Goal: Task Accomplishment & Management: Use online tool/utility

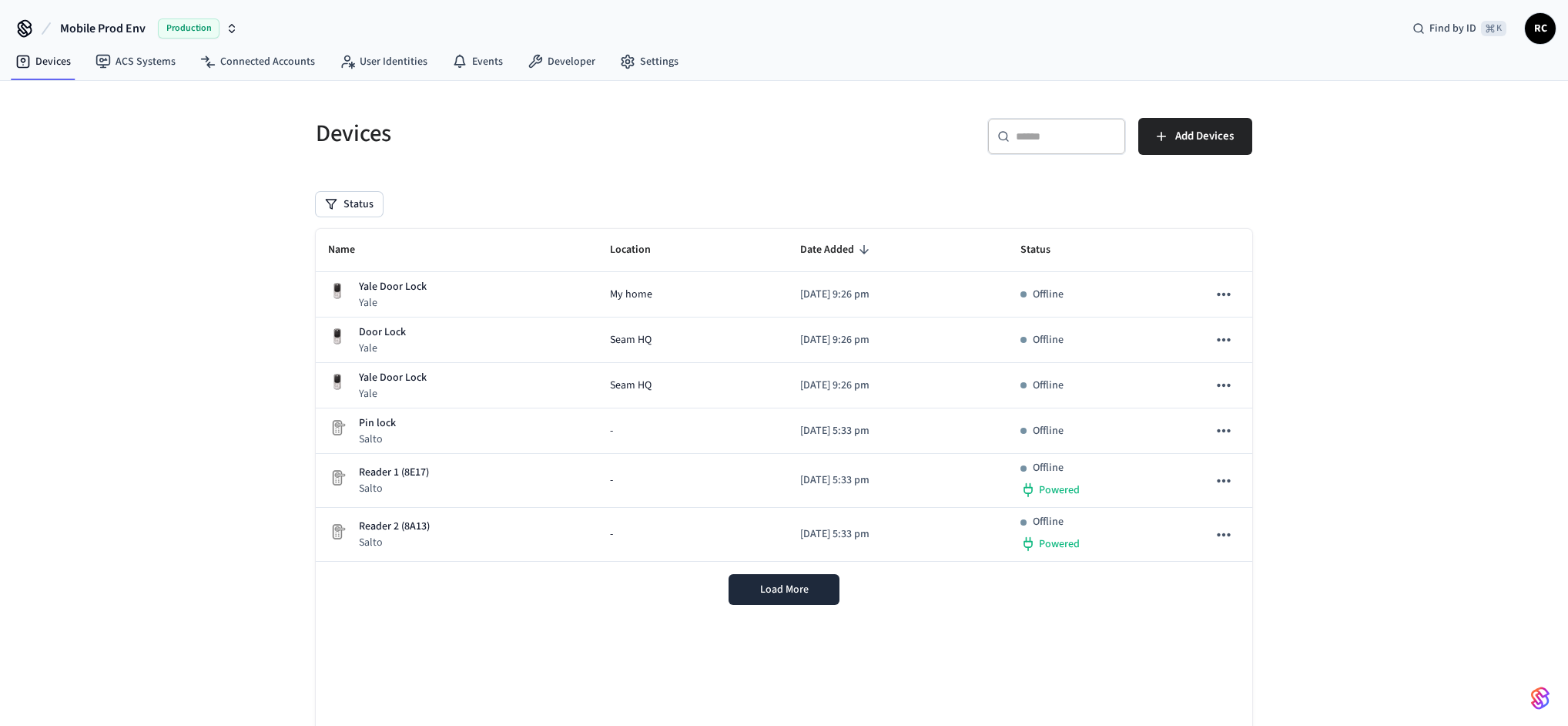
click at [137, 27] on span "Mobile Prod Env" at bounding box center [102, 28] width 86 height 18
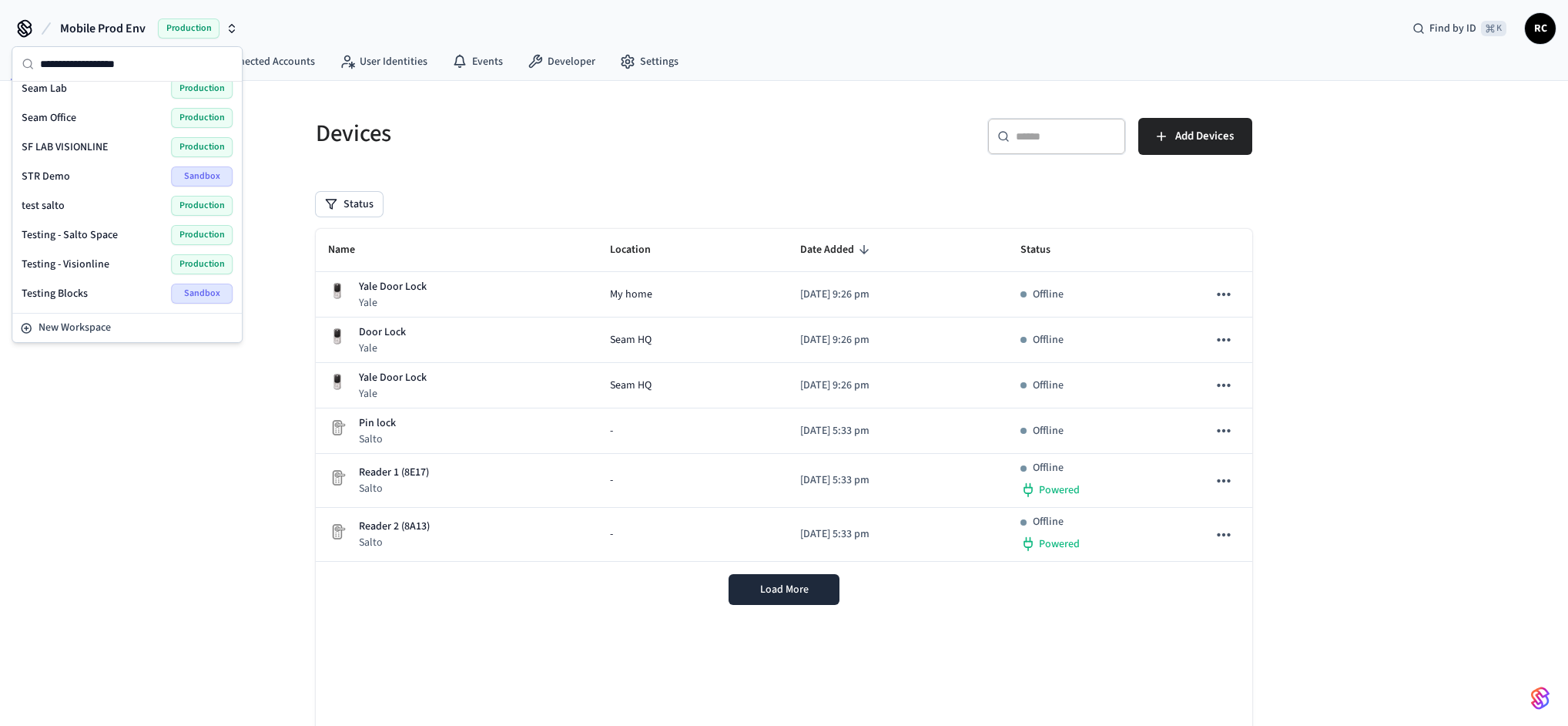
scroll to position [2150, 0]
click at [87, 312] on span "Wodify Example" at bounding box center [59, 320] width 75 height 15
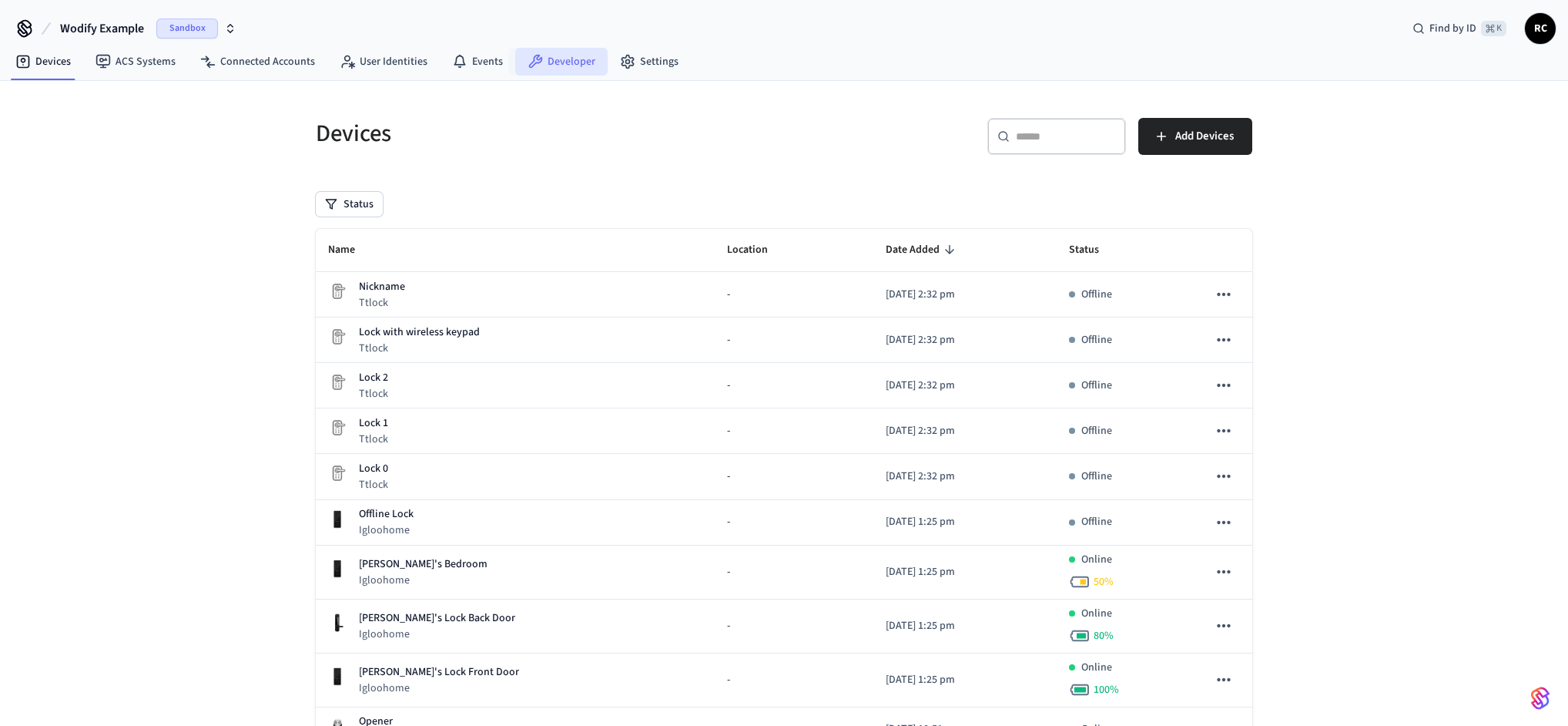
click at [537, 67] on link "Developer" at bounding box center [562, 62] width 93 height 28
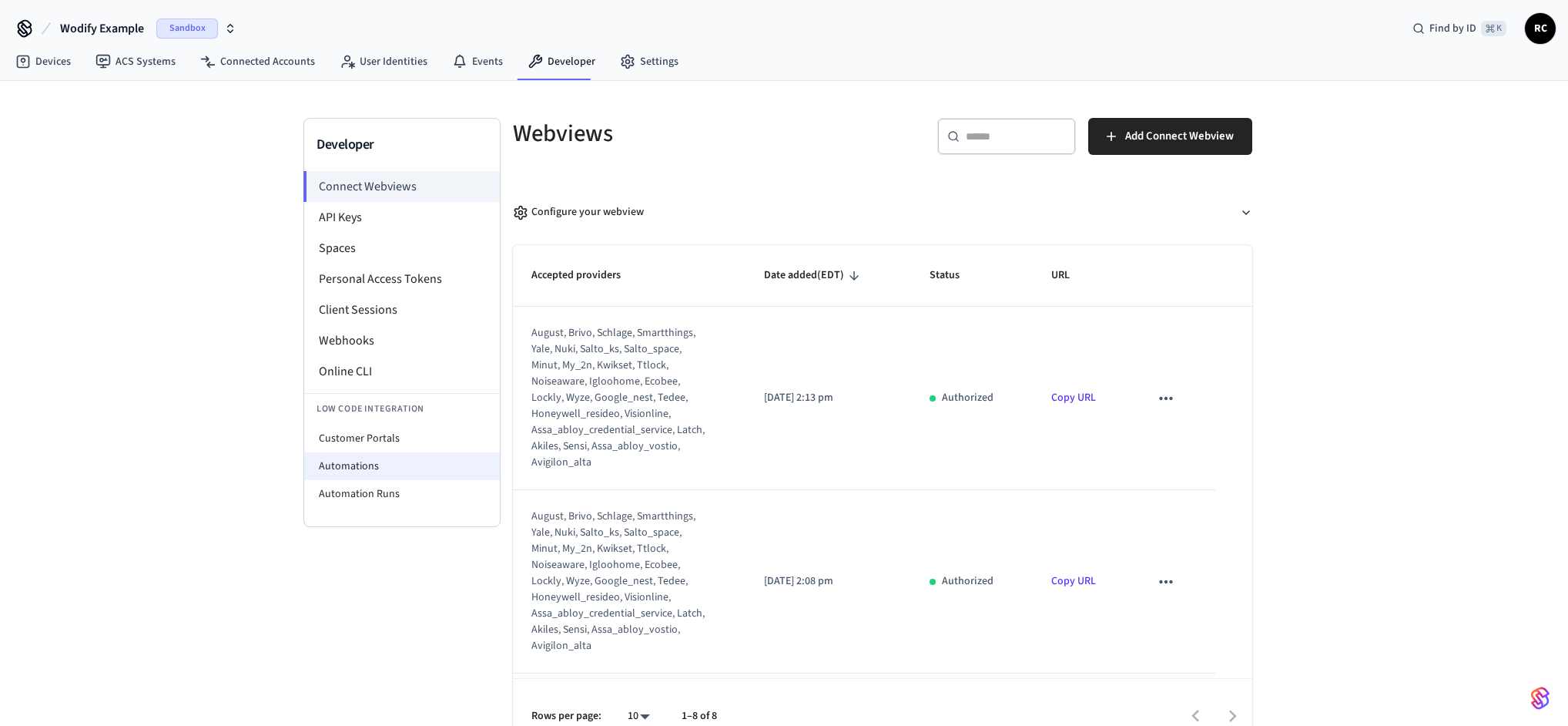
click at [365, 462] on li "Automations" at bounding box center [402, 466] width 196 height 28
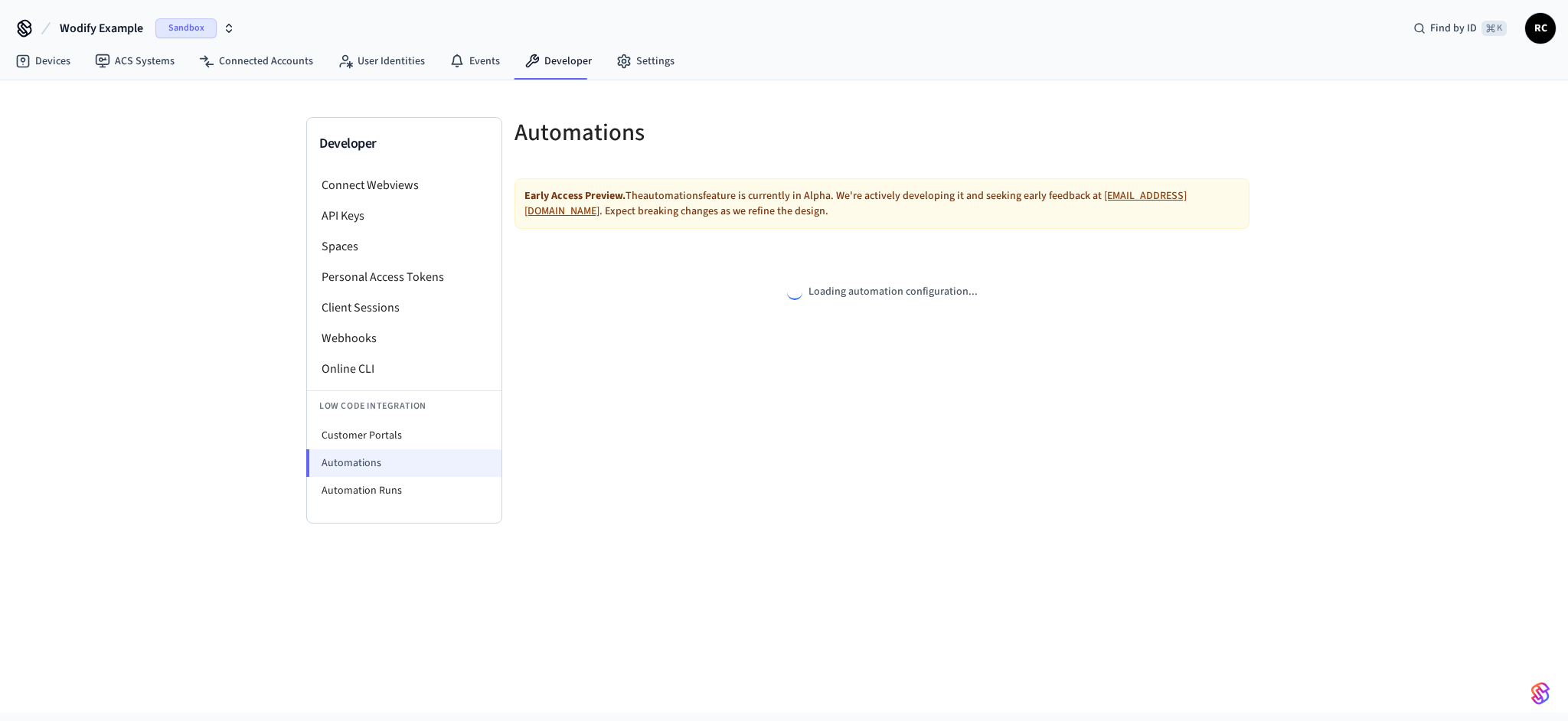
select select "**********"
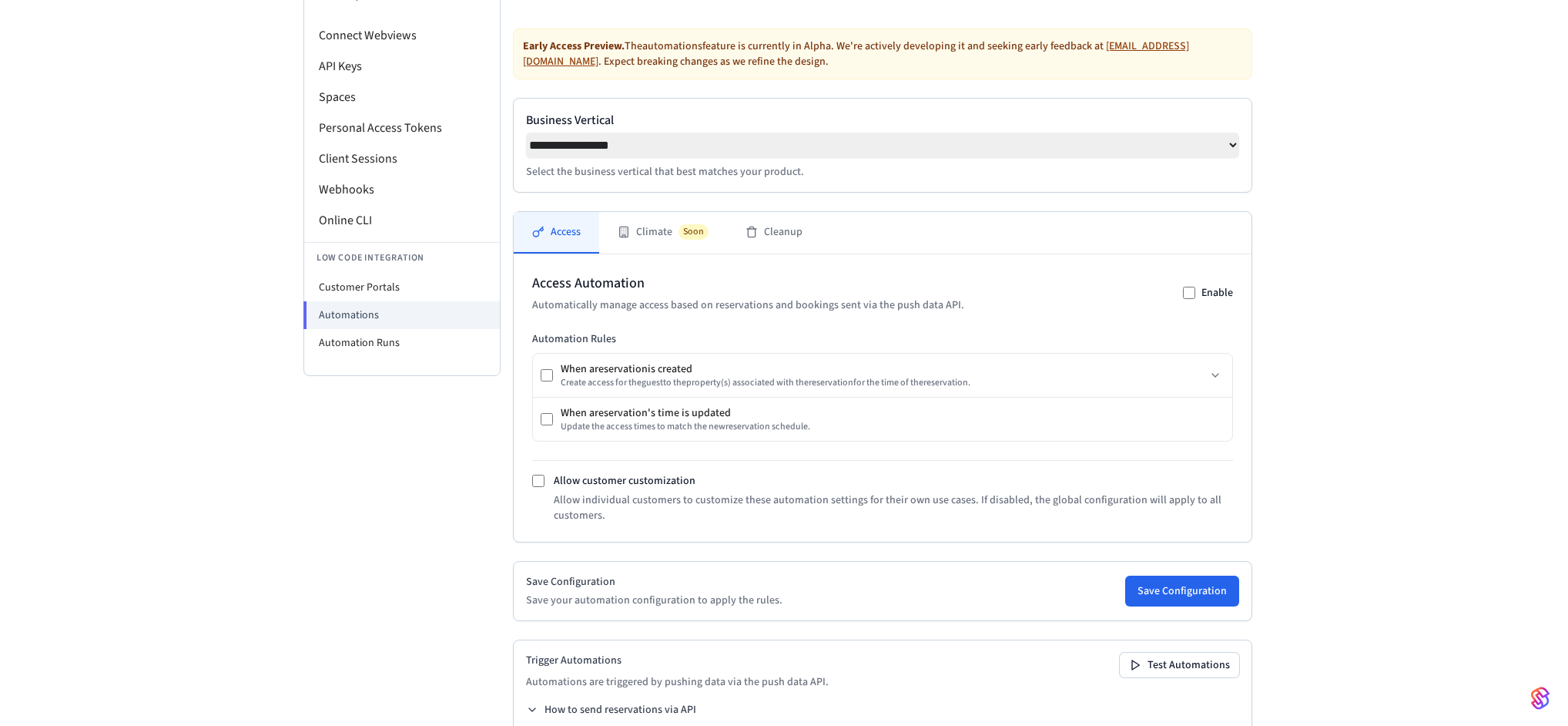
scroll to position [209, 0]
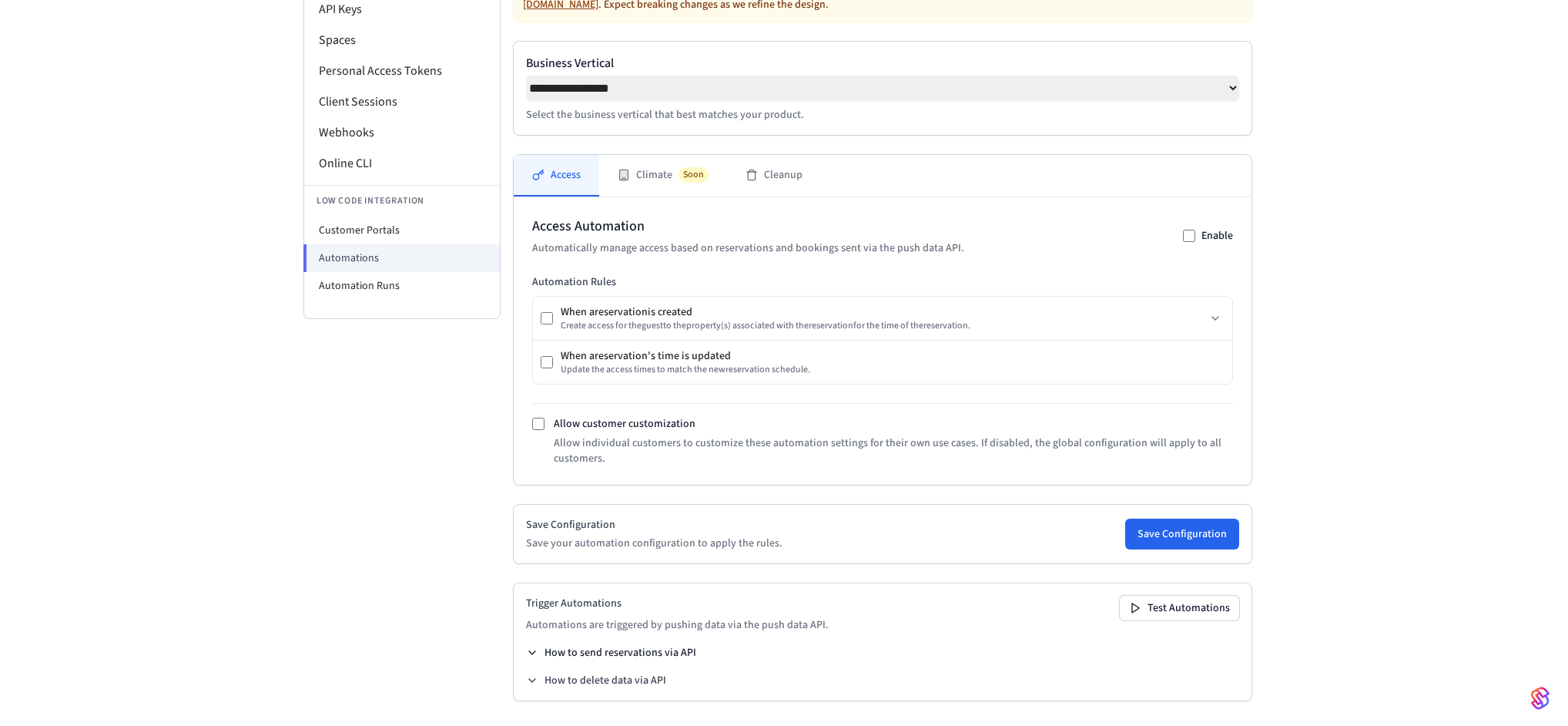
click at [625, 652] on button "How to send reservations via API" at bounding box center [611, 653] width 171 height 15
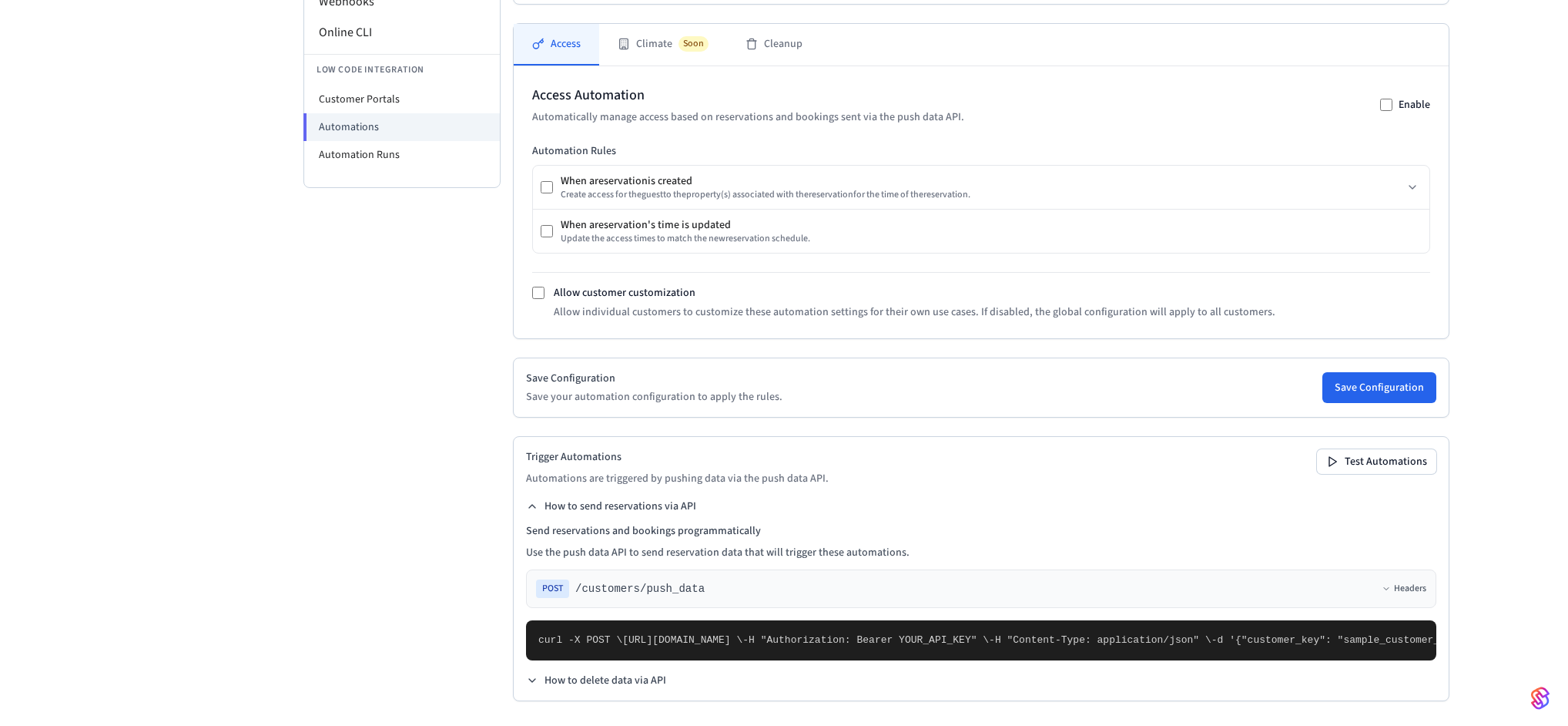
scroll to position [623, 0]
drag, startPoint x: 578, startPoint y: 566, endPoint x: 634, endPoint y: 570, distance: 56.1
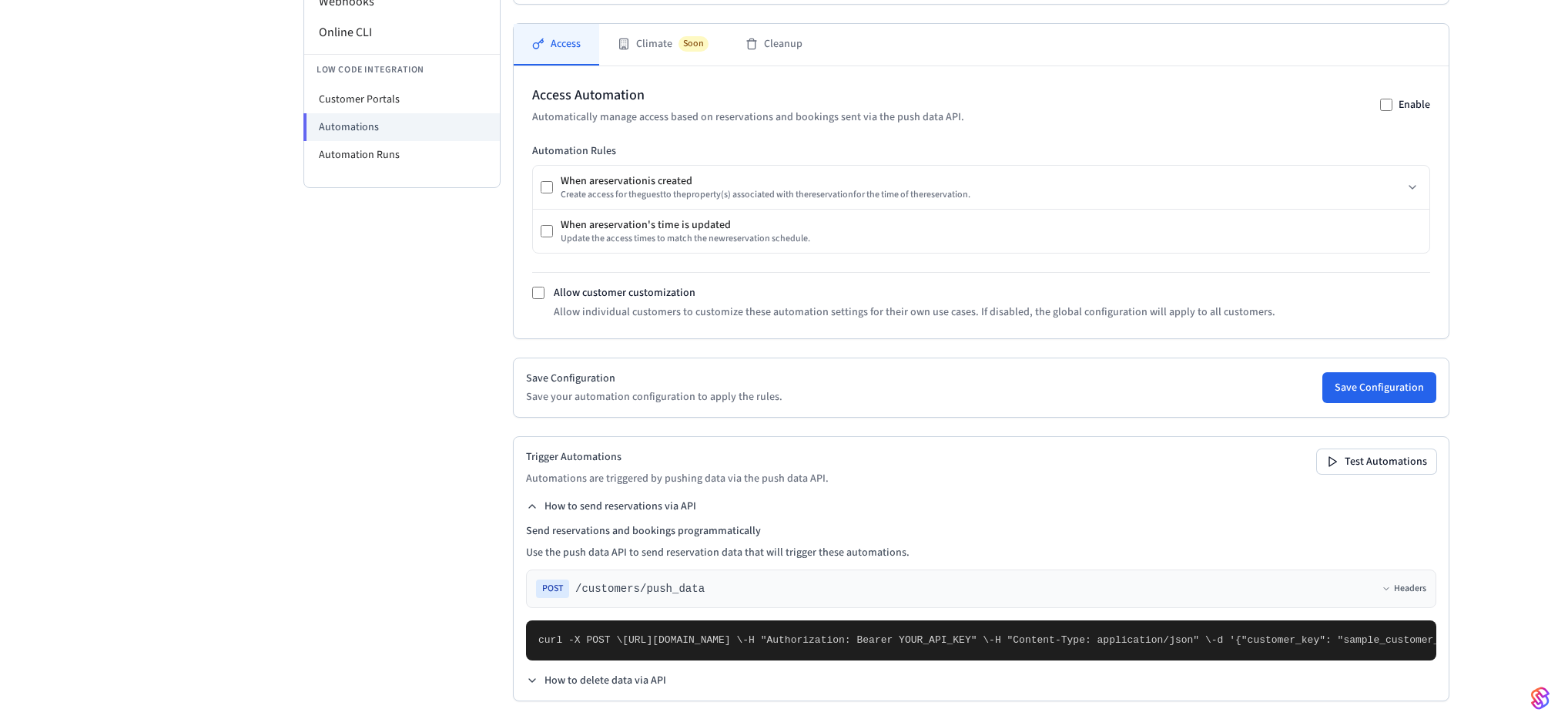
drag, startPoint x: 789, startPoint y: 600, endPoint x: 704, endPoint y: 597, distance: 85.1
click at [704, 620] on pre "curl -X POST \ [URL][DOMAIN_NAME] \ -H "Authorization: Bearer YOUR_API_KEY" \ -…" at bounding box center [981, 640] width 911 height 40
click at [802, 620] on pre "curl -X POST \ [URL][DOMAIN_NAME] \ -H "Authorization: Bearer YOUR_API_KEY" \ -…" at bounding box center [981, 640] width 911 height 40
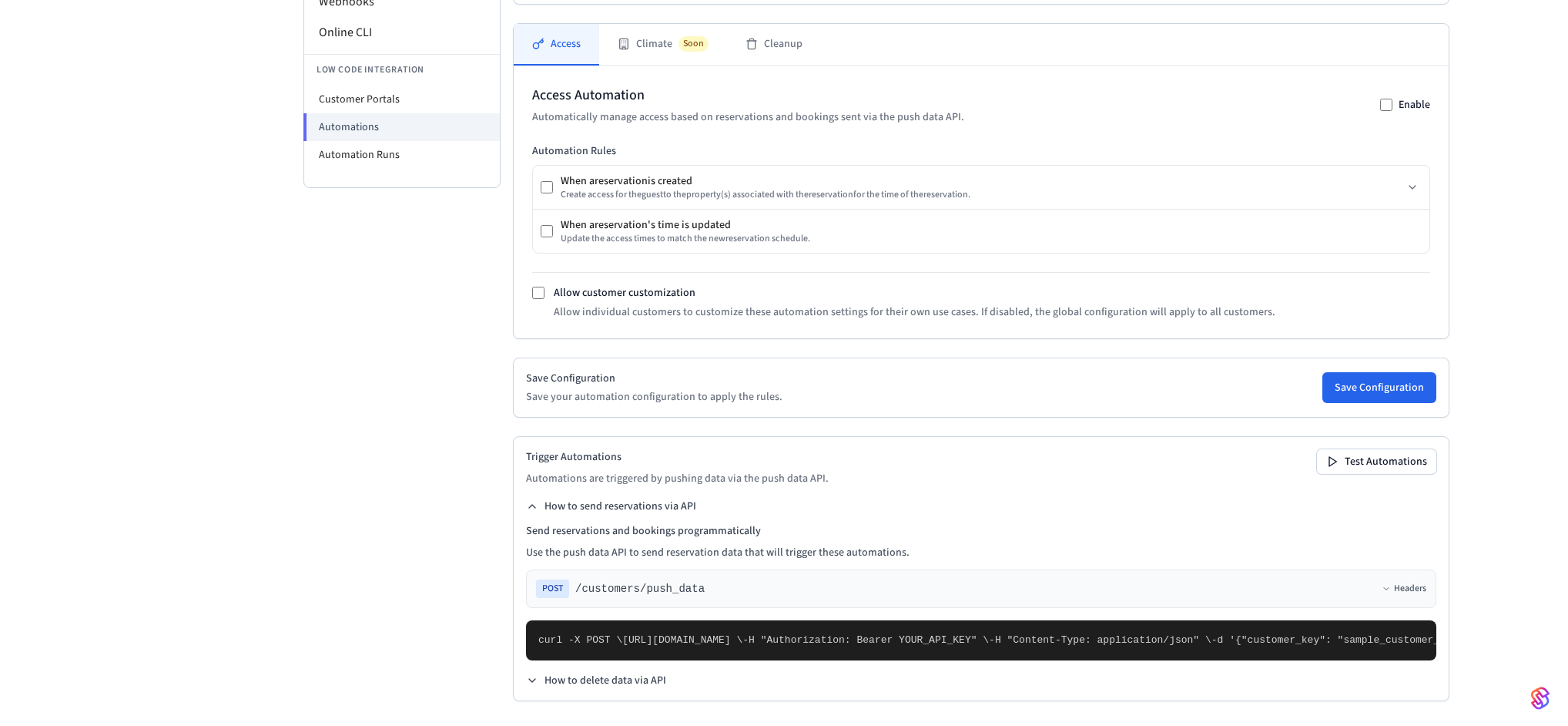
scroll to position [0, 0]
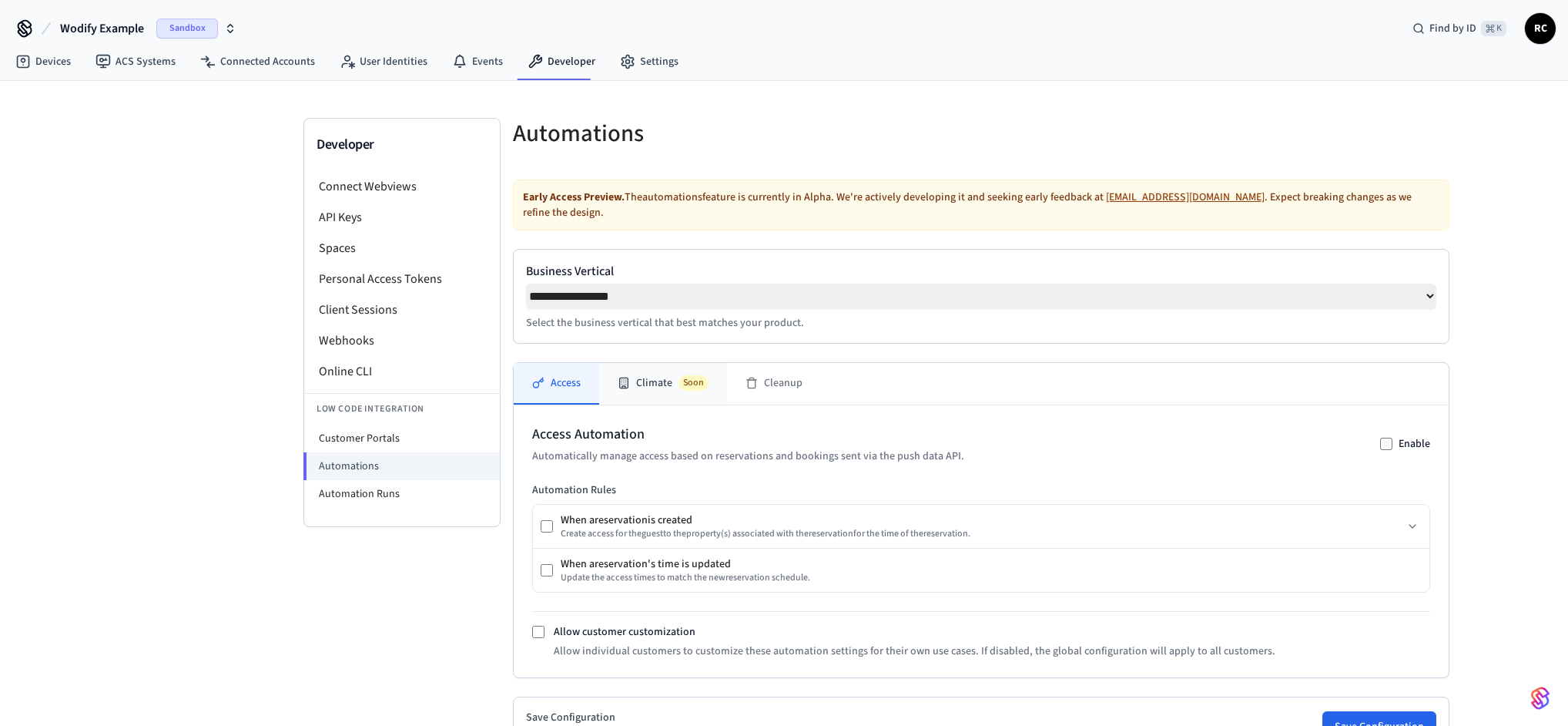
click at [653, 397] on button "Climate Soon" at bounding box center [663, 383] width 128 height 41
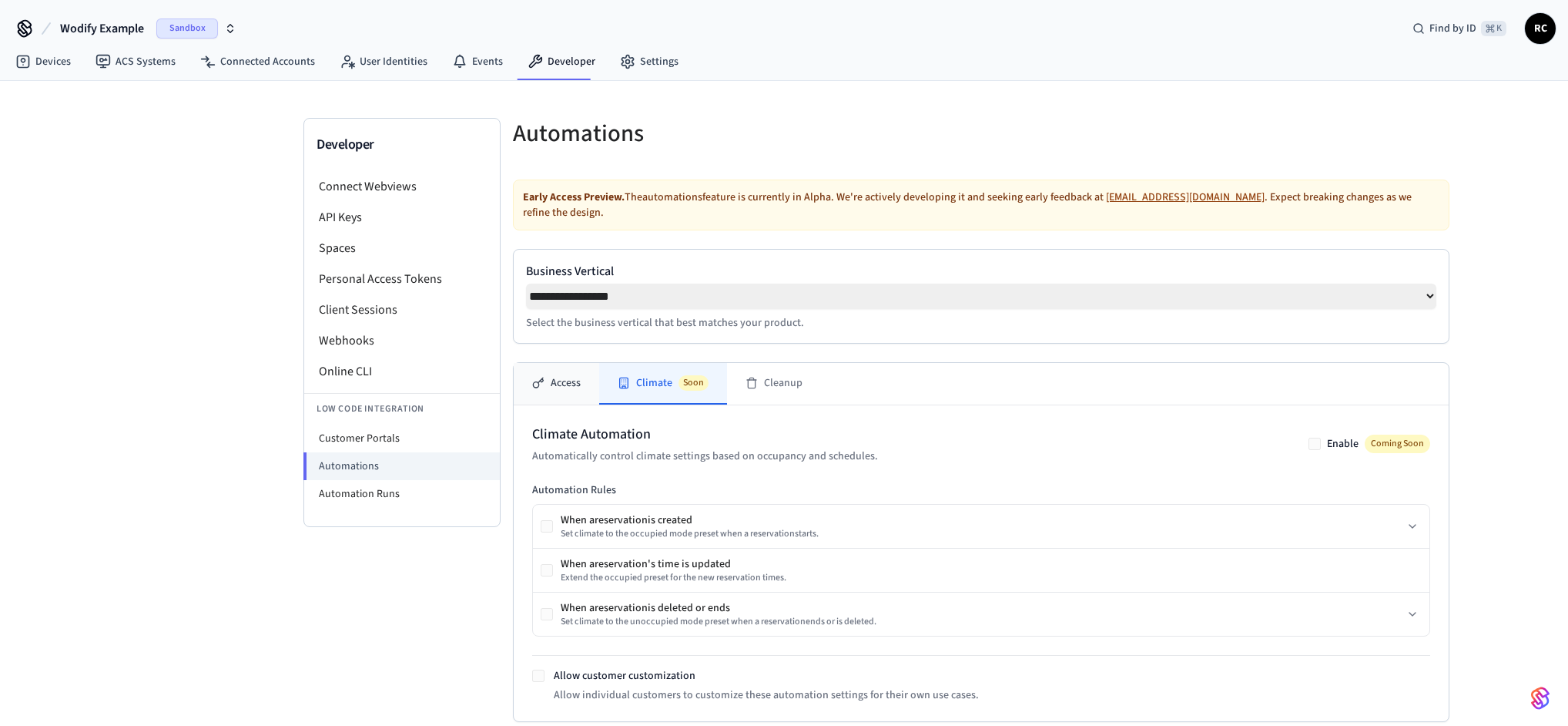
click at [532, 383] on icon at bounding box center [538, 383] width 13 height 13
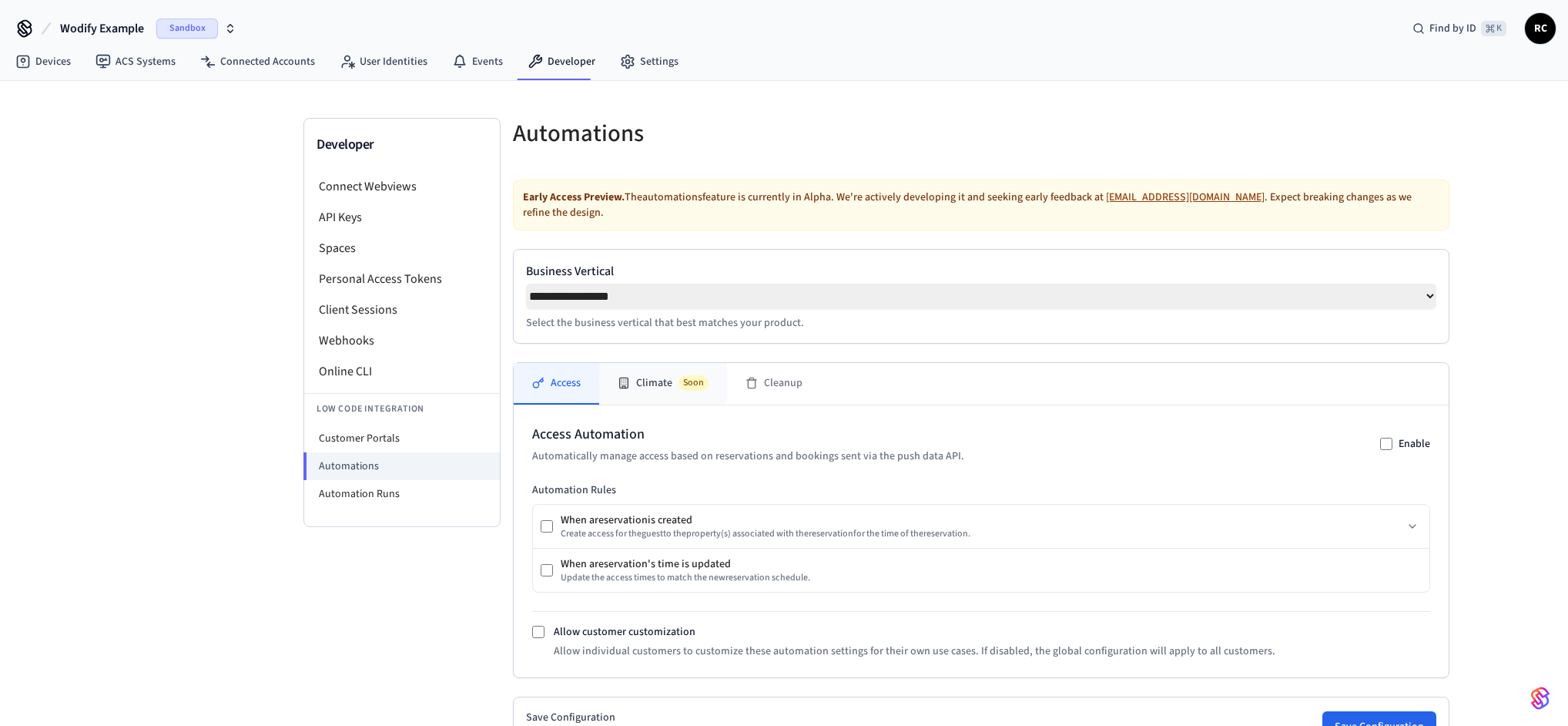
click at [660, 387] on button "Climate Soon" at bounding box center [663, 383] width 128 height 41
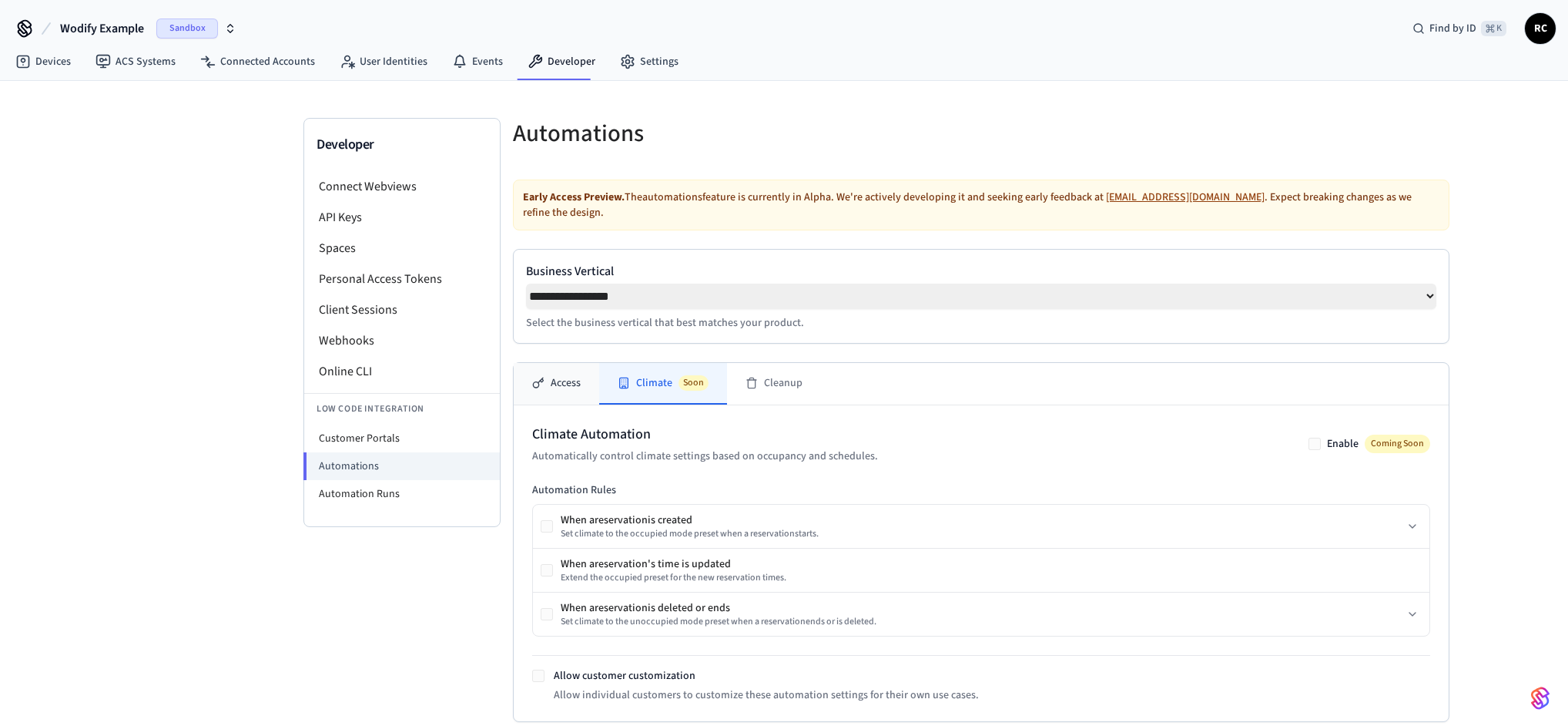
click at [541, 382] on icon at bounding box center [541, 380] width 5 height 5
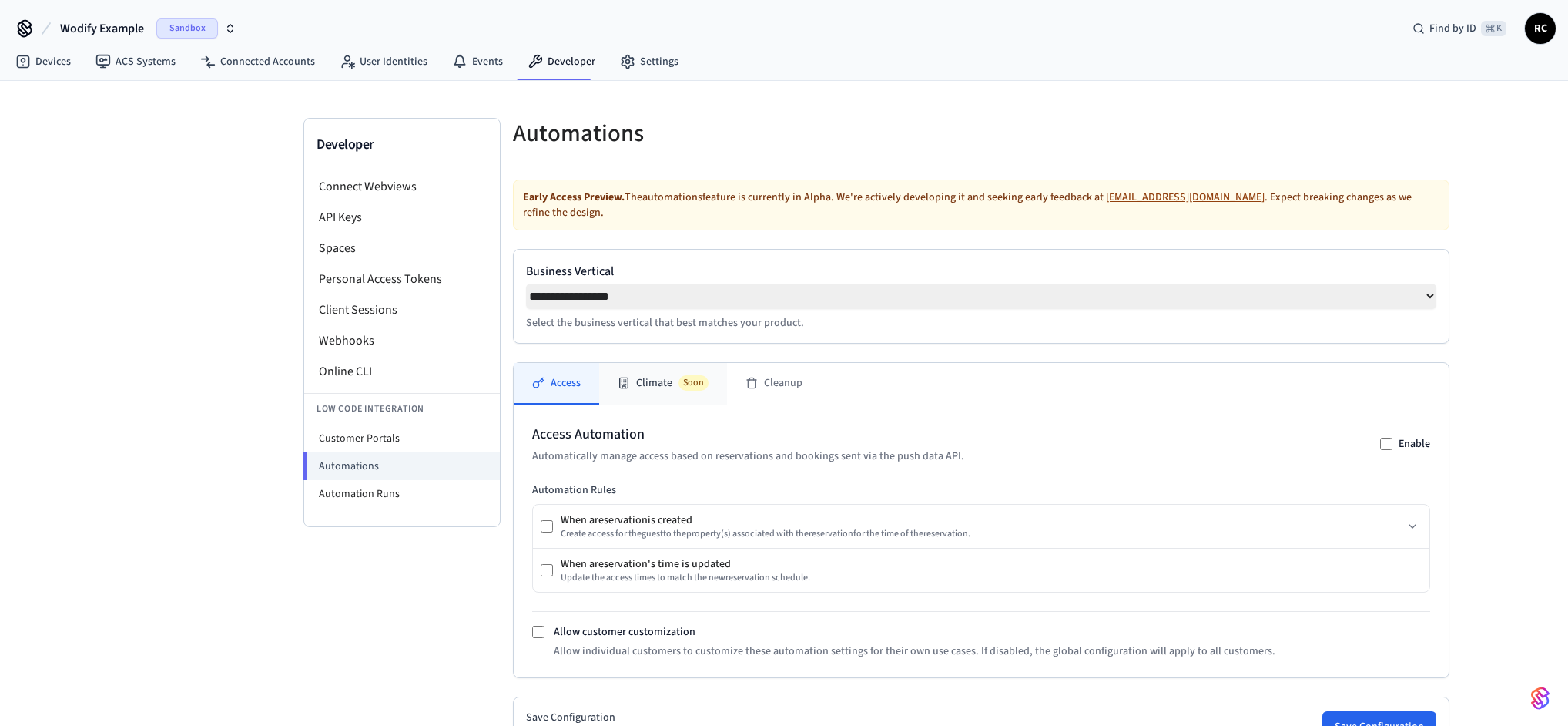
click at [655, 391] on button "Climate Soon" at bounding box center [663, 383] width 128 height 41
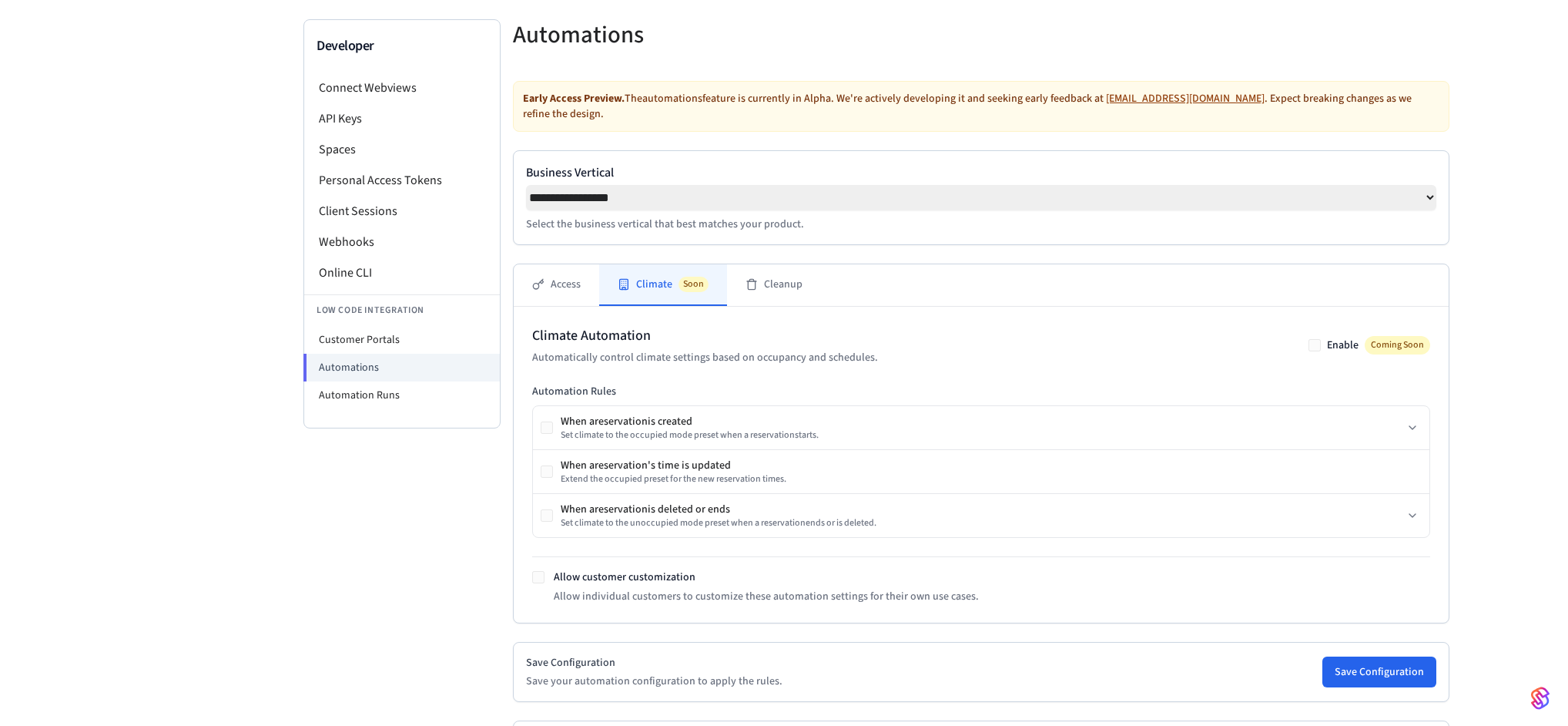
scroll to position [100, 0]
click at [573, 293] on button "Access" at bounding box center [556, 282] width 86 height 41
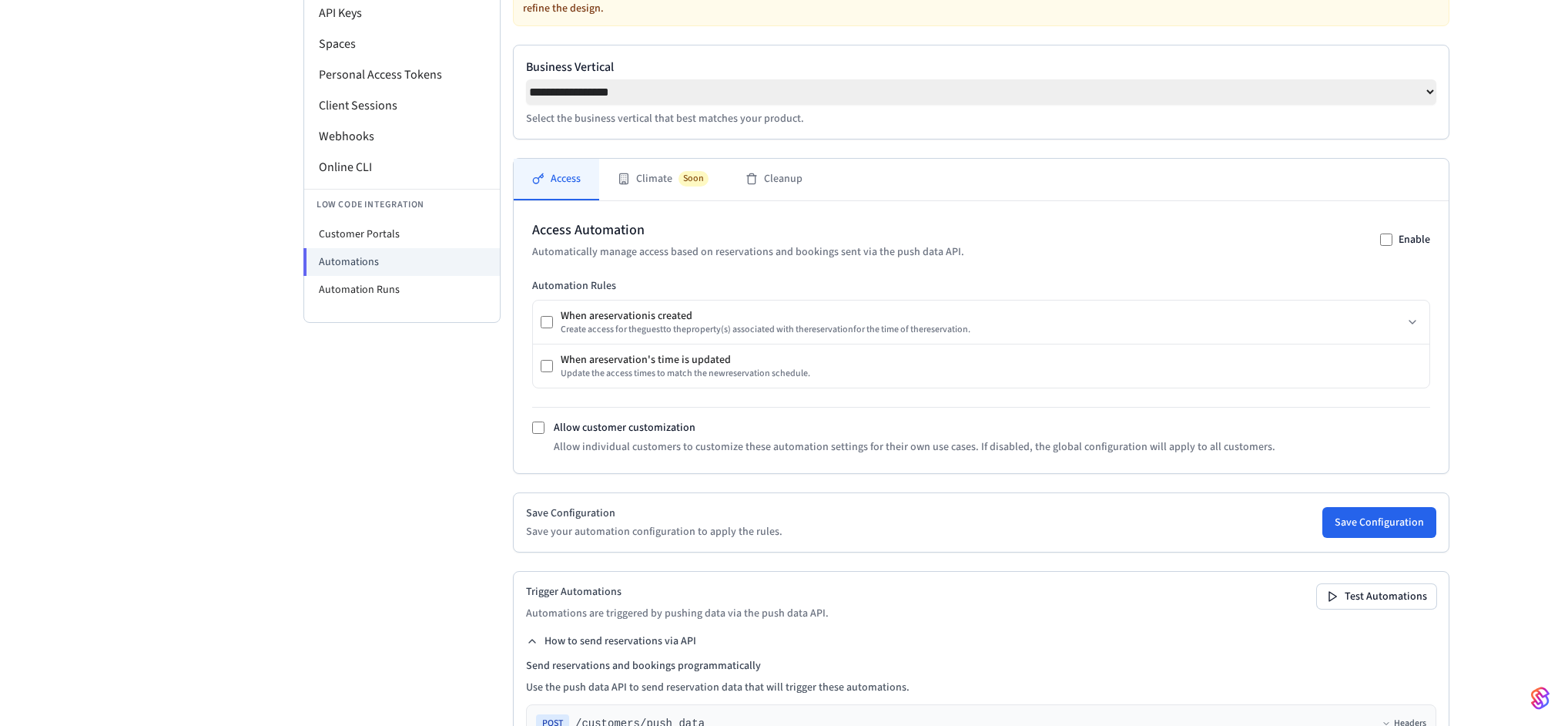
scroll to position [219, 0]
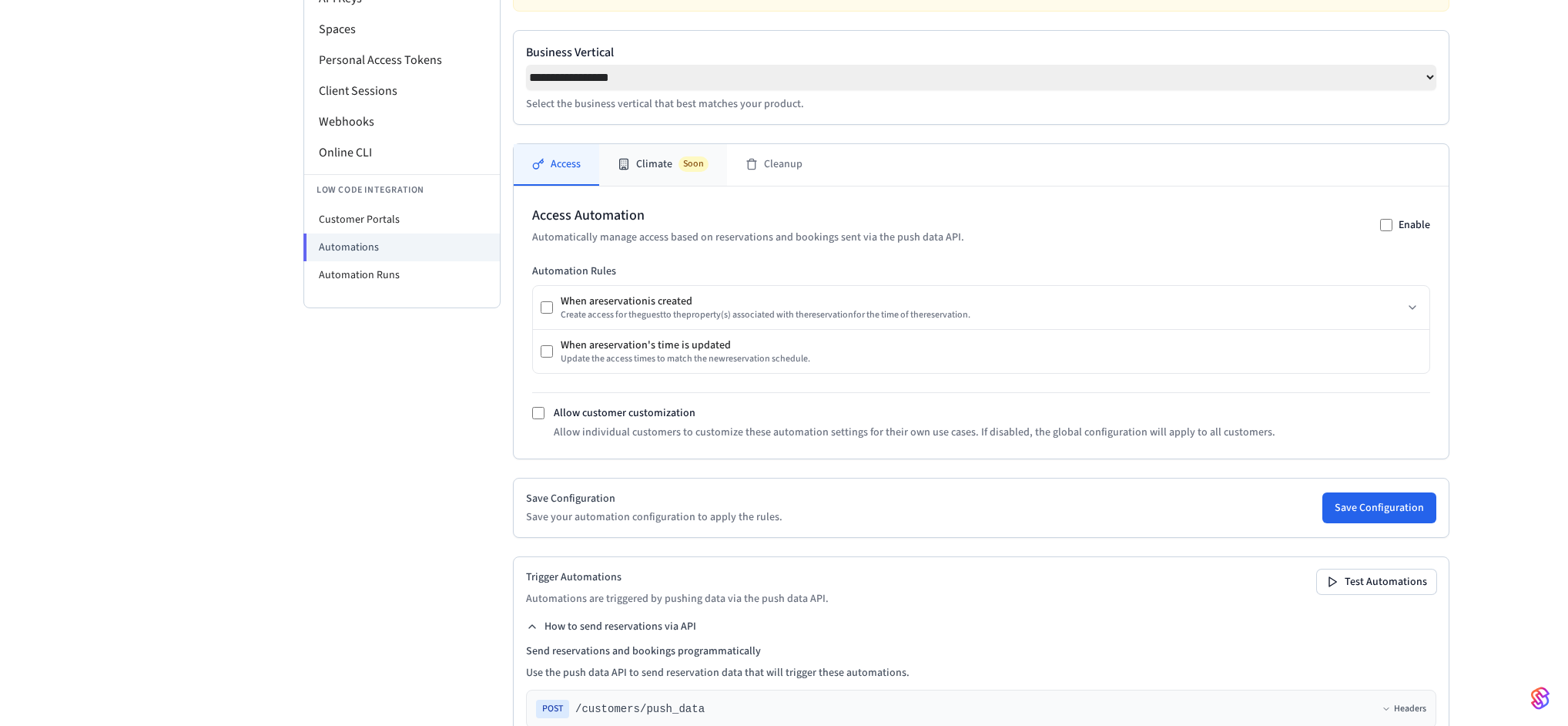
click at [649, 173] on button "Climate Soon" at bounding box center [663, 164] width 128 height 41
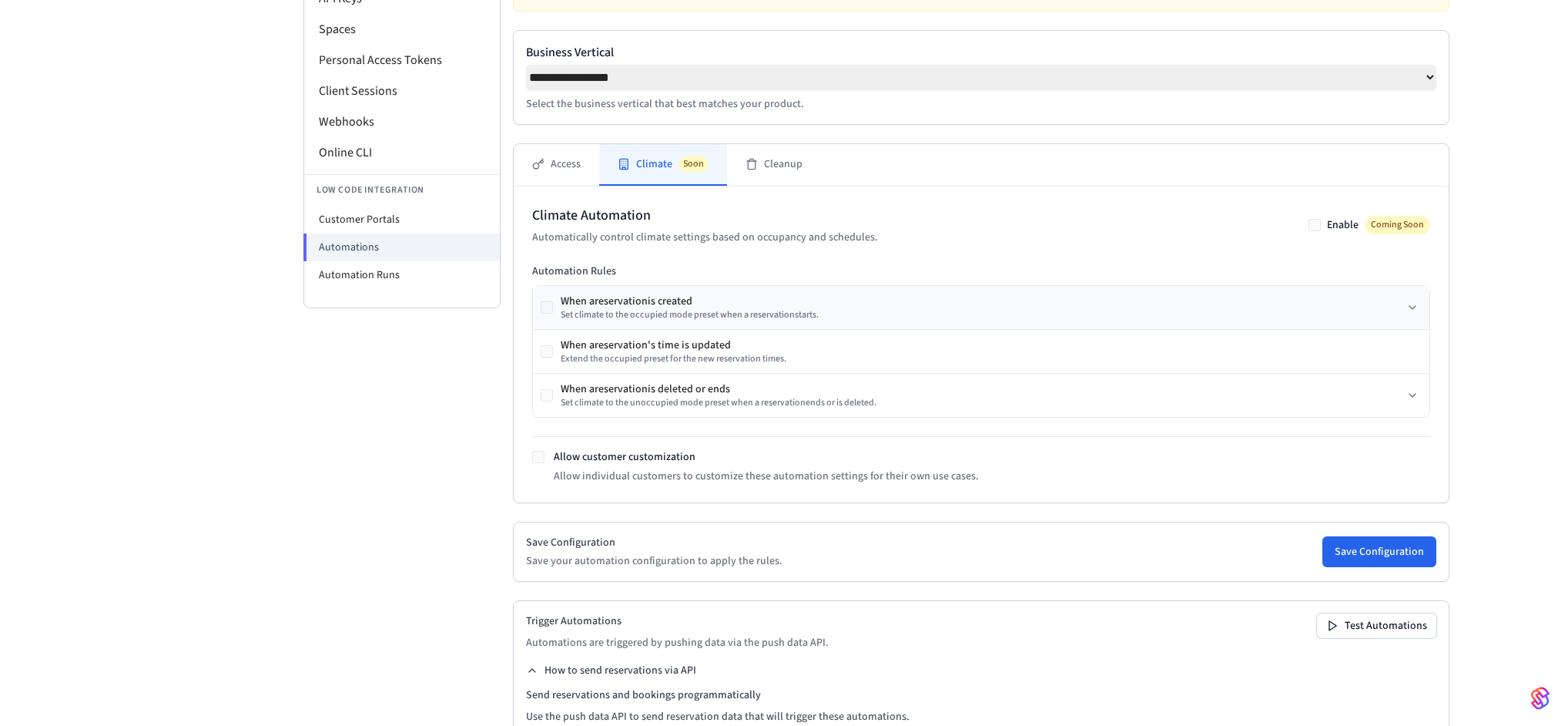
drag, startPoint x: 575, startPoint y: 308, endPoint x: 692, endPoint y: 306, distance: 117.0
click at [692, 306] on div "When a reservation is created" at bounding box center [690, 301] width 258 height 15
click at [545, 172] on button "Access" at bounding box center [556, 164] width 86 height 41
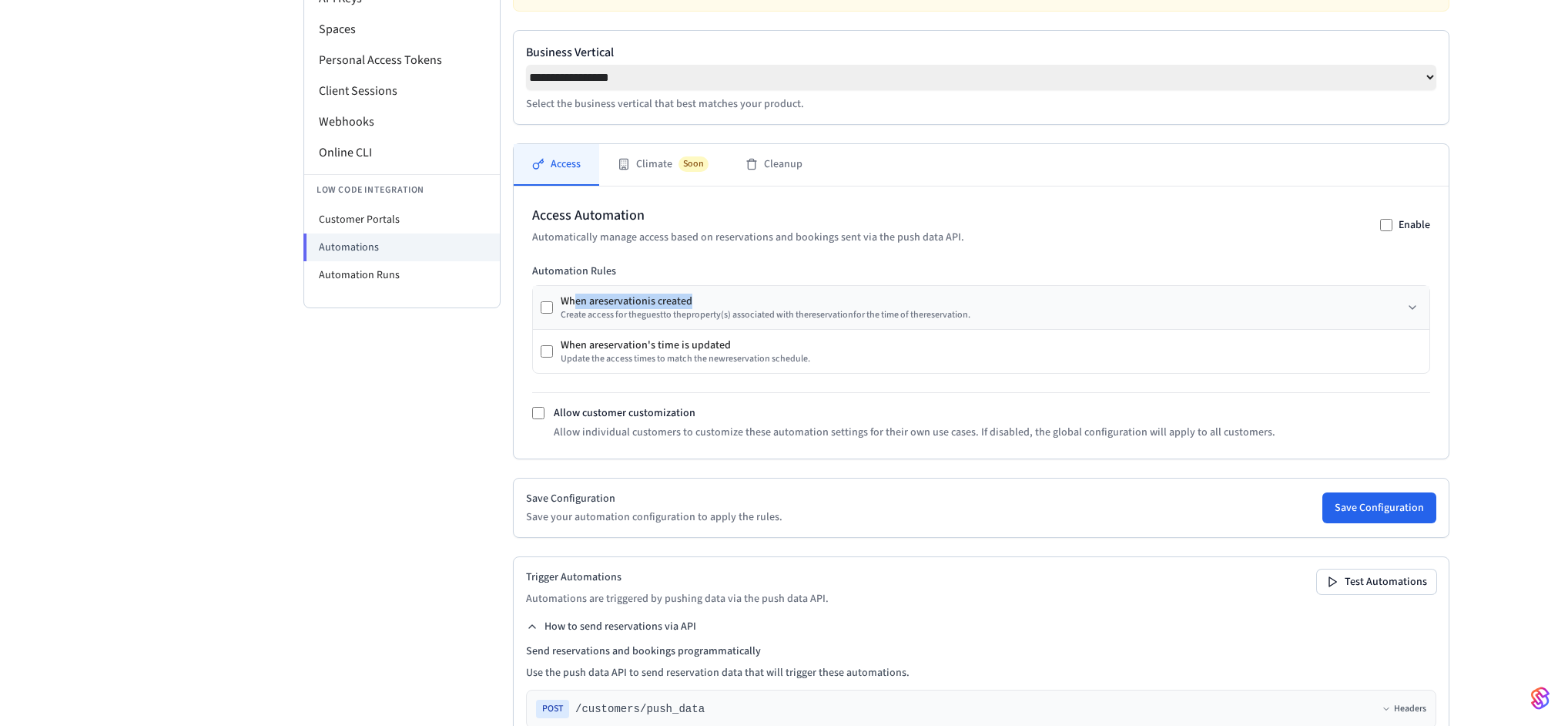
drag, startPoint x: 576, startPoint y: 307, endPoint x: 688, endPoint y: 309, distance: 112.0
click at [688, 309] on div "When a reservation is created" at bounding box center [765, 301] width 410 height 15
click at [691, 172] on span "Soon" at bounding box center [693, 164] width 30 height 15
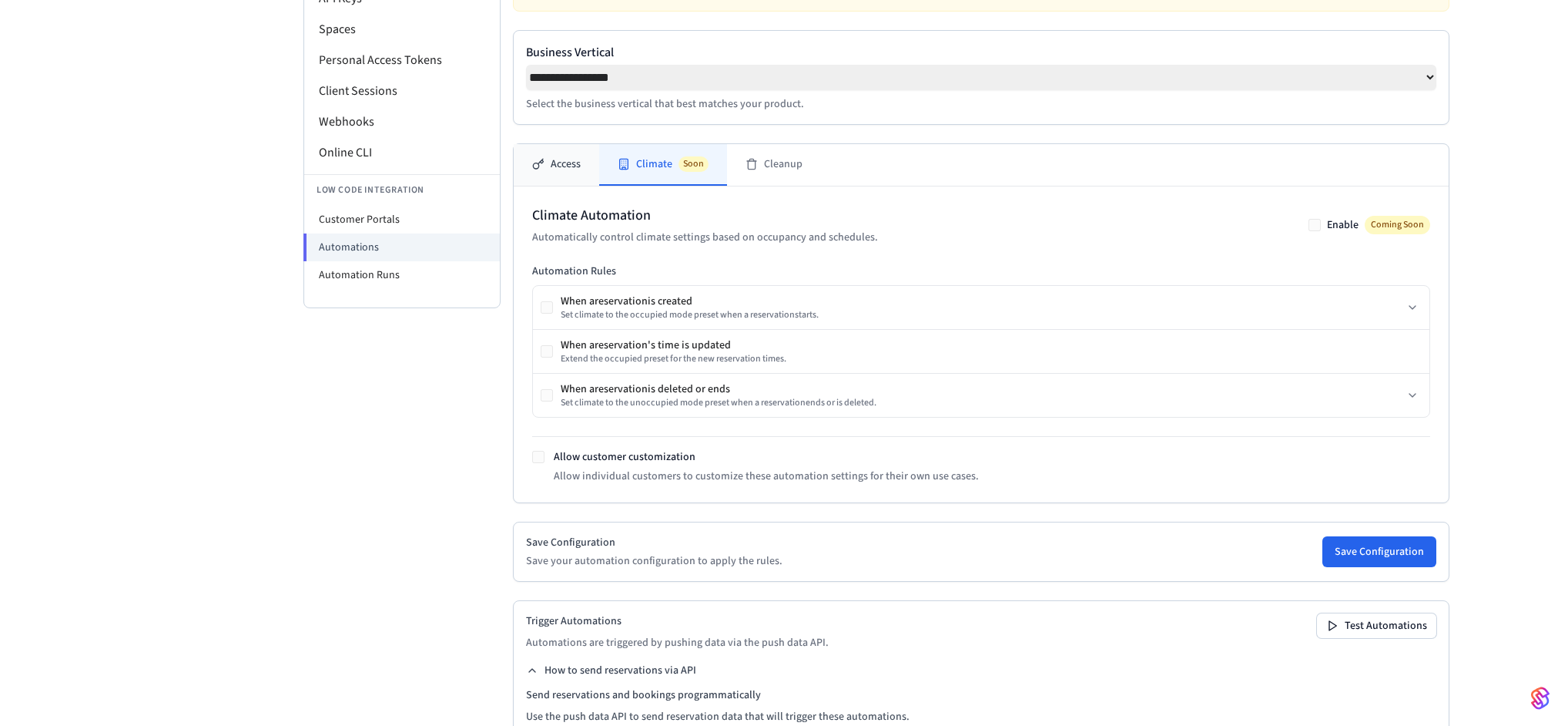
click at [571, 178] on button "Access" at bounding box center [556, 164] width 86 height 41
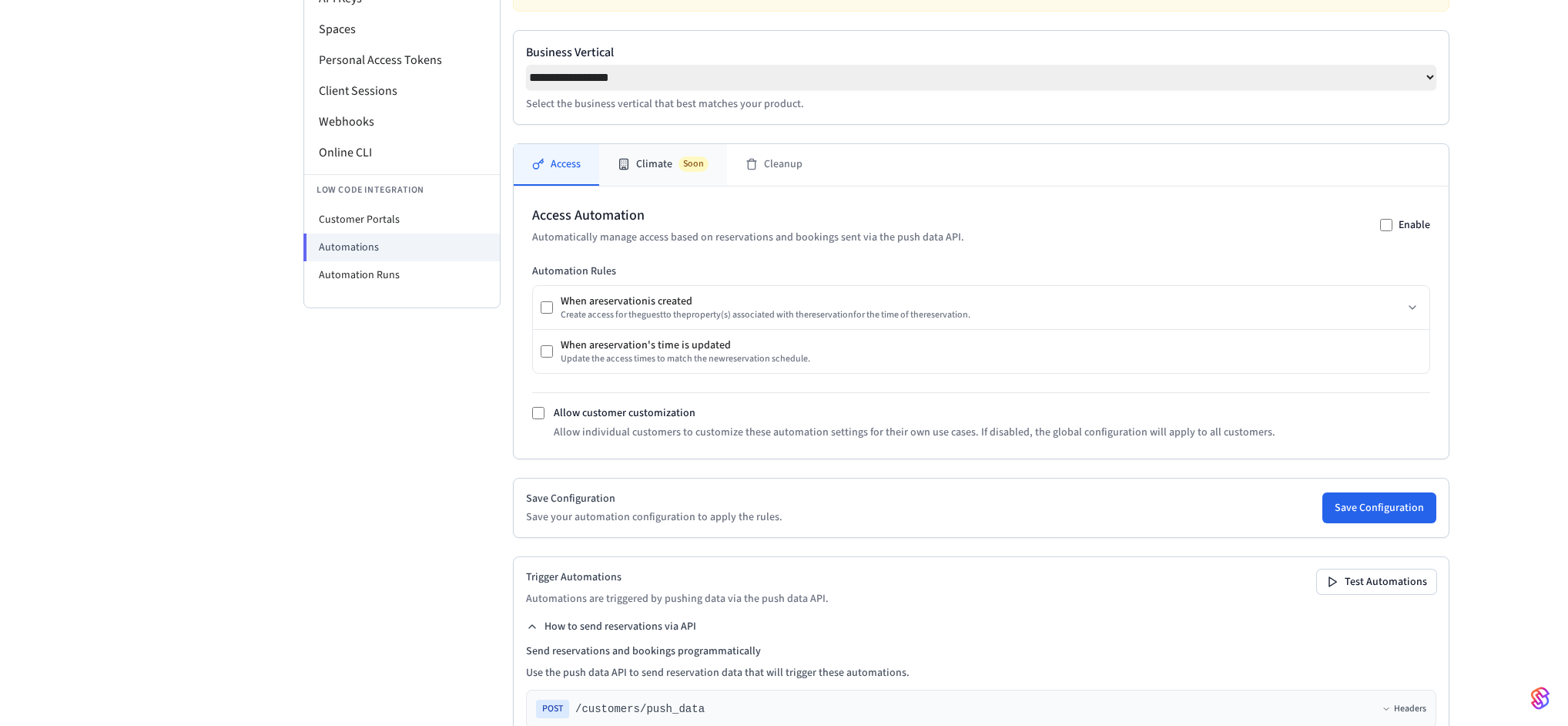
click at [679, 179] on button "Climate Soon" at bounding box center [663, 164] width 128 height 41
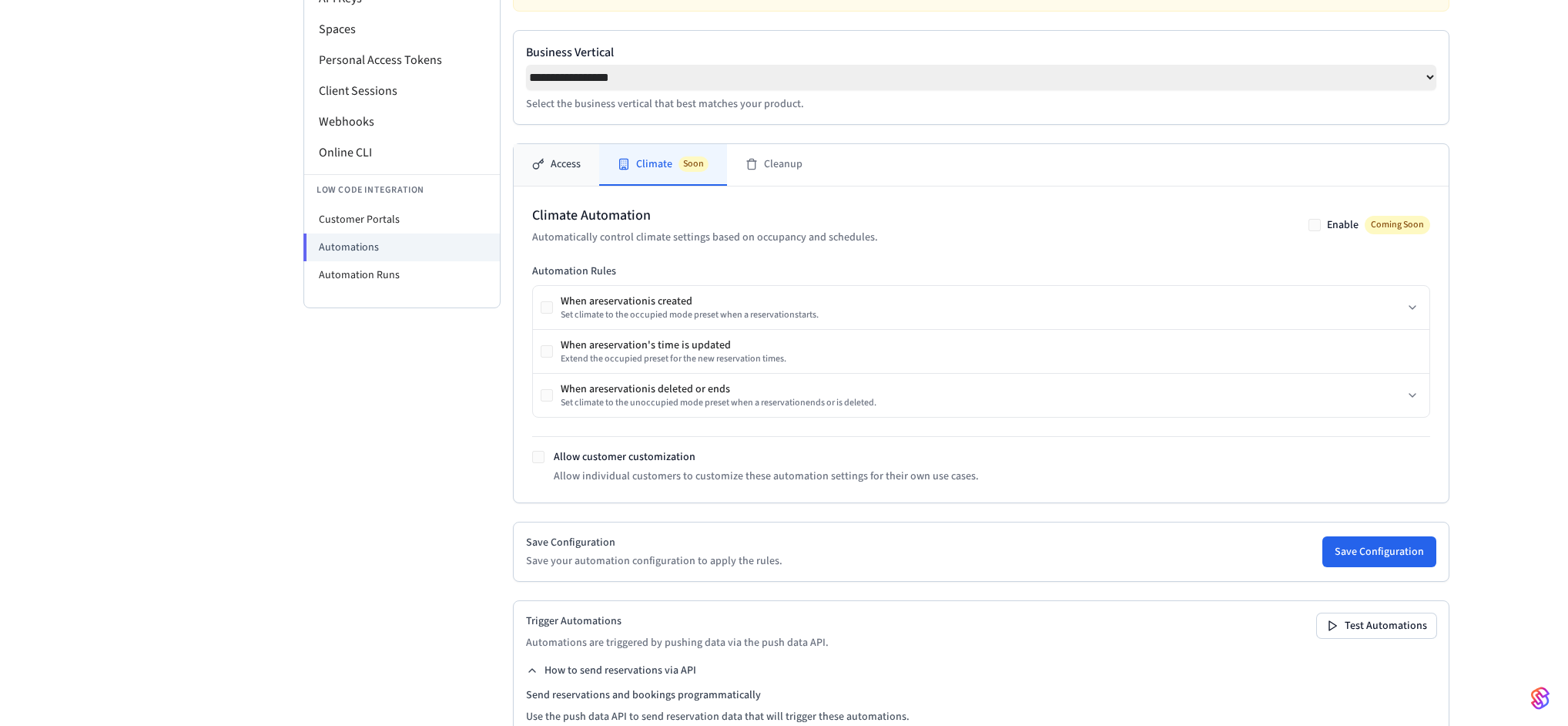
click at [546, 175] on button "Access" at bounding box center [556, 164] width 86 height 41
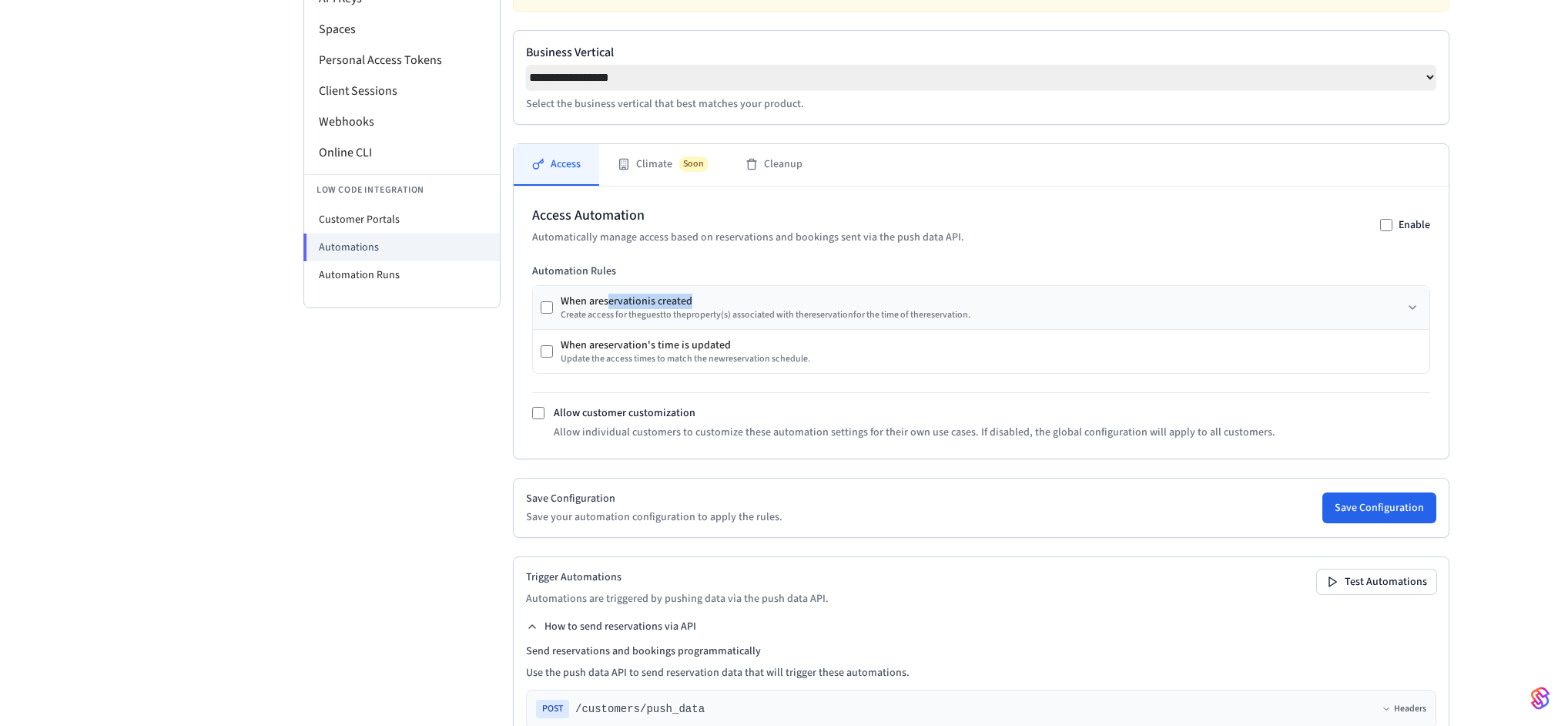
drag, startPoint x: 611, startPoint y: 309, endPoint x: 688, endPoint y: 311, distance: 77.0
click at [688, 311] on div "When a reservation is created Create access for the guest to the property (s) a…" at bounding box center [765, 307] width 410 height 28
click at [669, 166] on button "Climate Soon" at bounding box center [663, 164] width 128 height 41
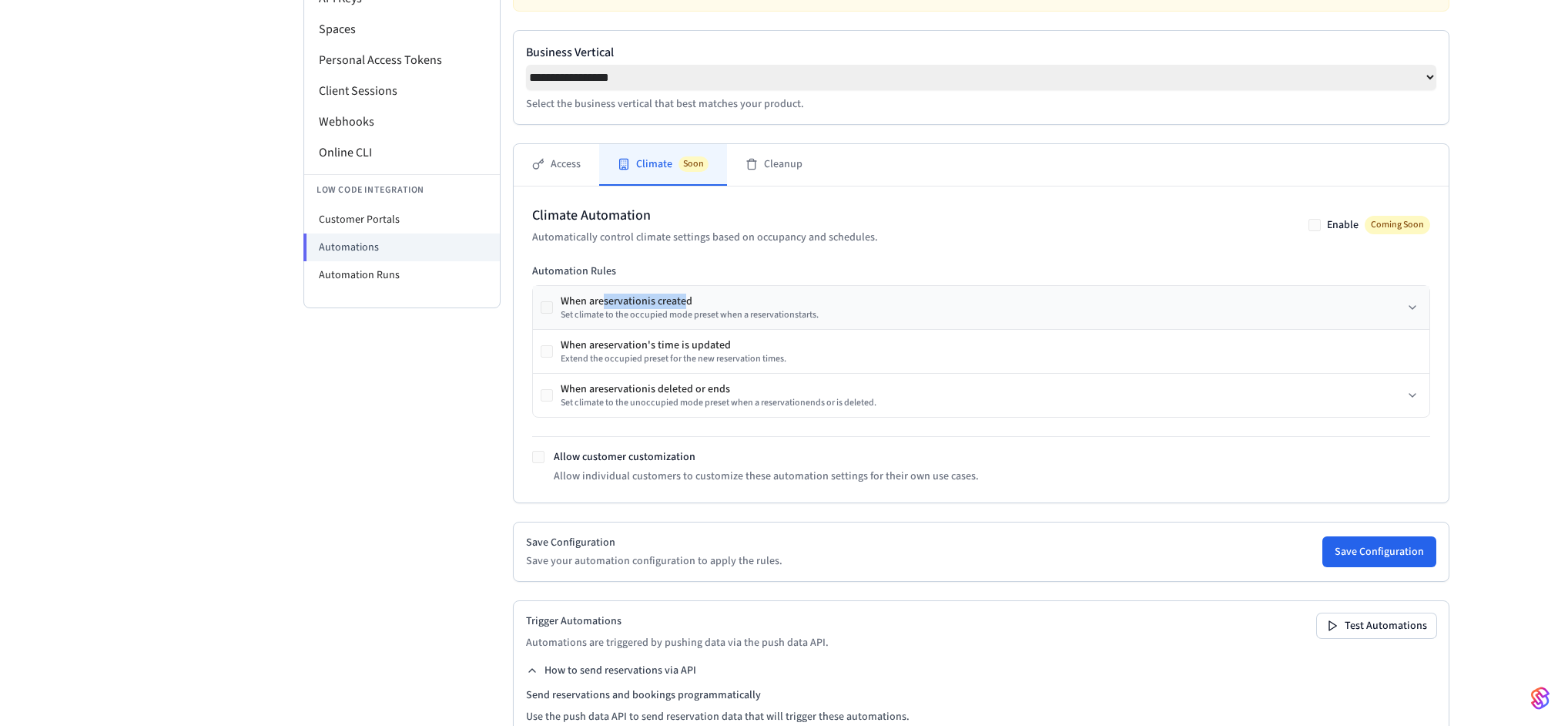
drag, startPoint x: 626, startPoint y: 309, endPoint x: 685, endPoint y: 309, distance: 59.0
click at [685, 309] on div "When a reservation is created" at bounding box center [690, 301] width 258 height 15
click at [706, 256] on div "Climate Automation Automatically control climate settings based on occupancy an…" at bounding box center [981, 344] width 898 height 279
click at [1406, 305] on icon at bounding box center [1412, 307] width 13 height 13
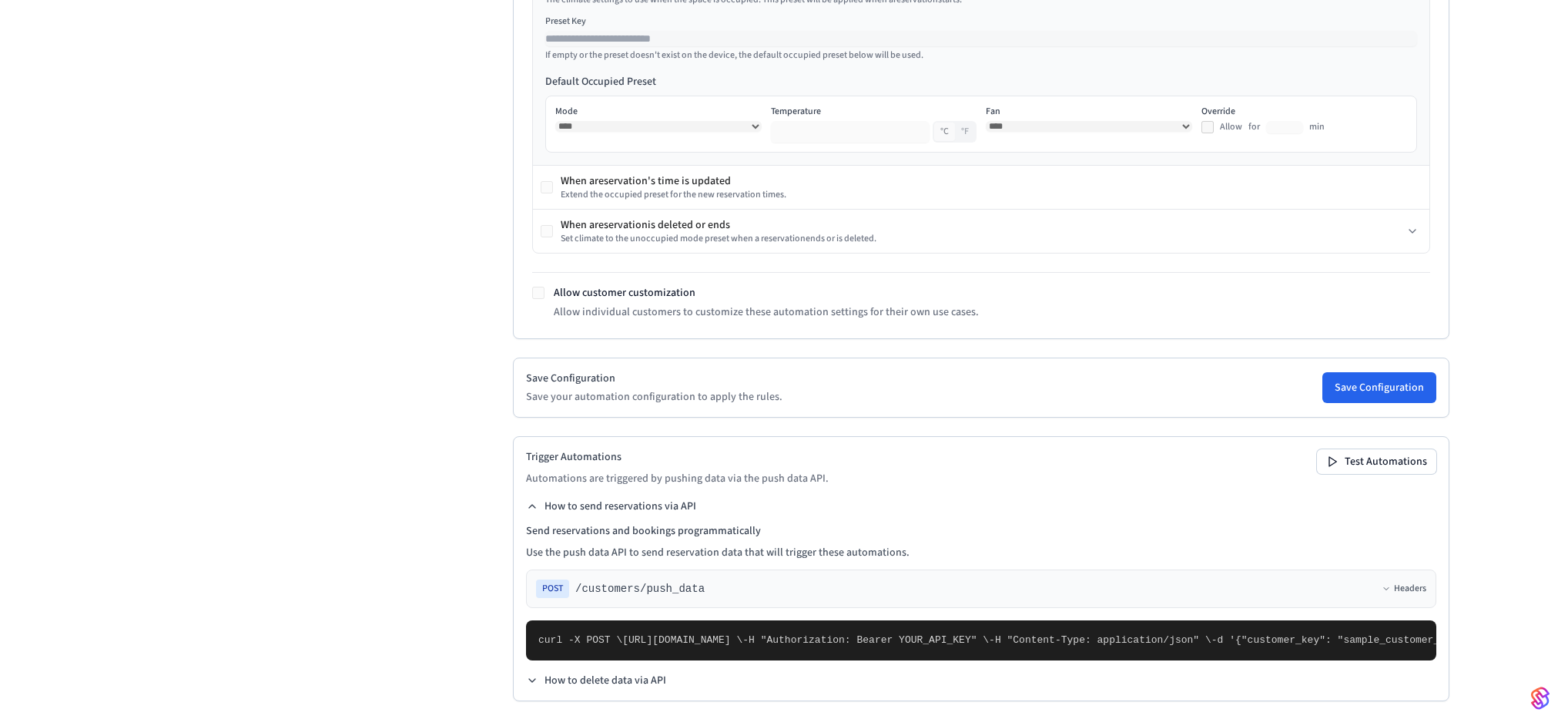
scroll to position [919, 0]
click at [1316, 449] on button "Test Automations" at bounding box center [1376, 462] width 120 height 25
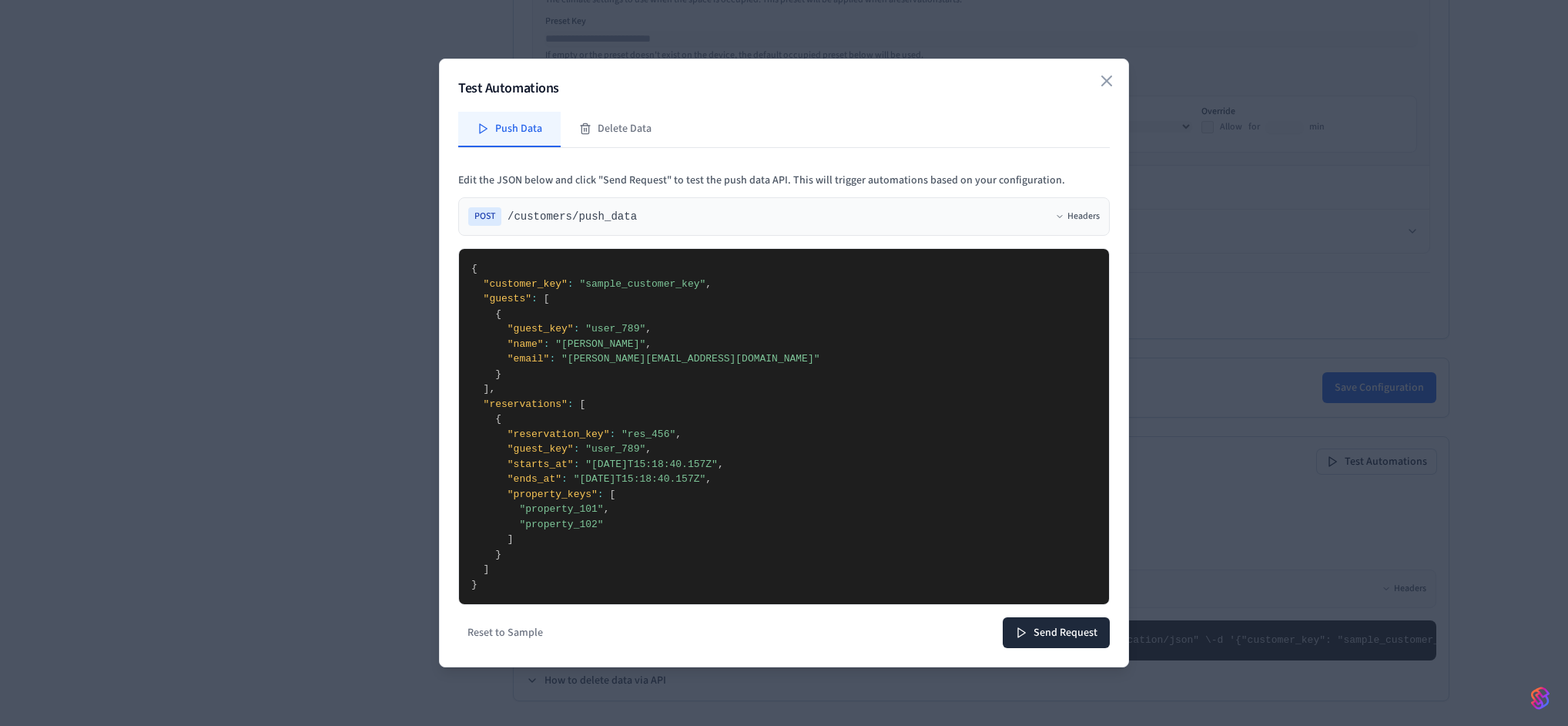
drag, startPoint x: 593, startPoint y: 320, endPoint x: 707, endPoint y: 535, distance: 243.4
click at [707, 535] on textarea "**********" at bounding box center [784, 426] width 651 height 355
click at [793, 547] on textarea "**********" at bounding box center [784, 426] width 651 height 355
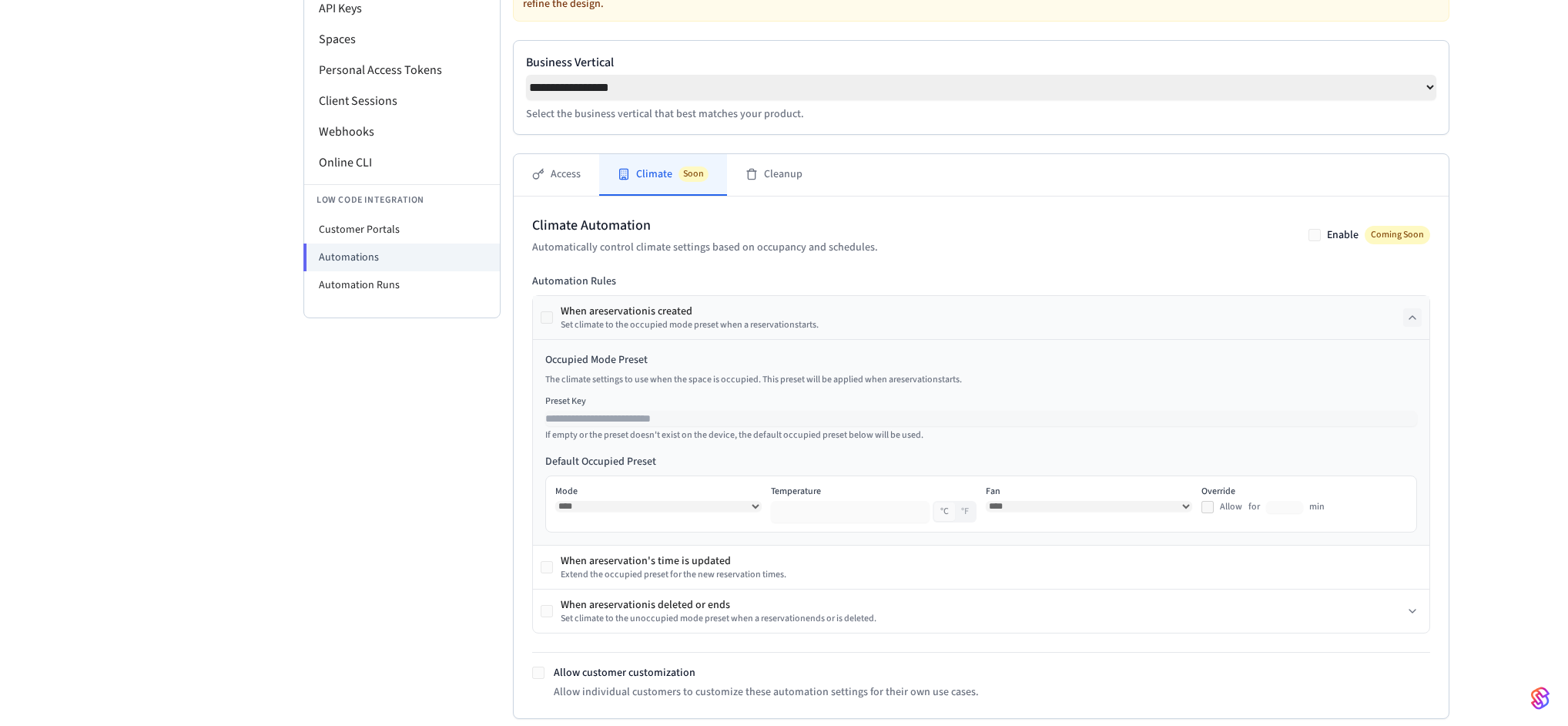
scroll to position [206, 0]
click at [393, 229] on li "Customer Portals" at bounding box center [402, 231] width 196 height 28
select select "**********"
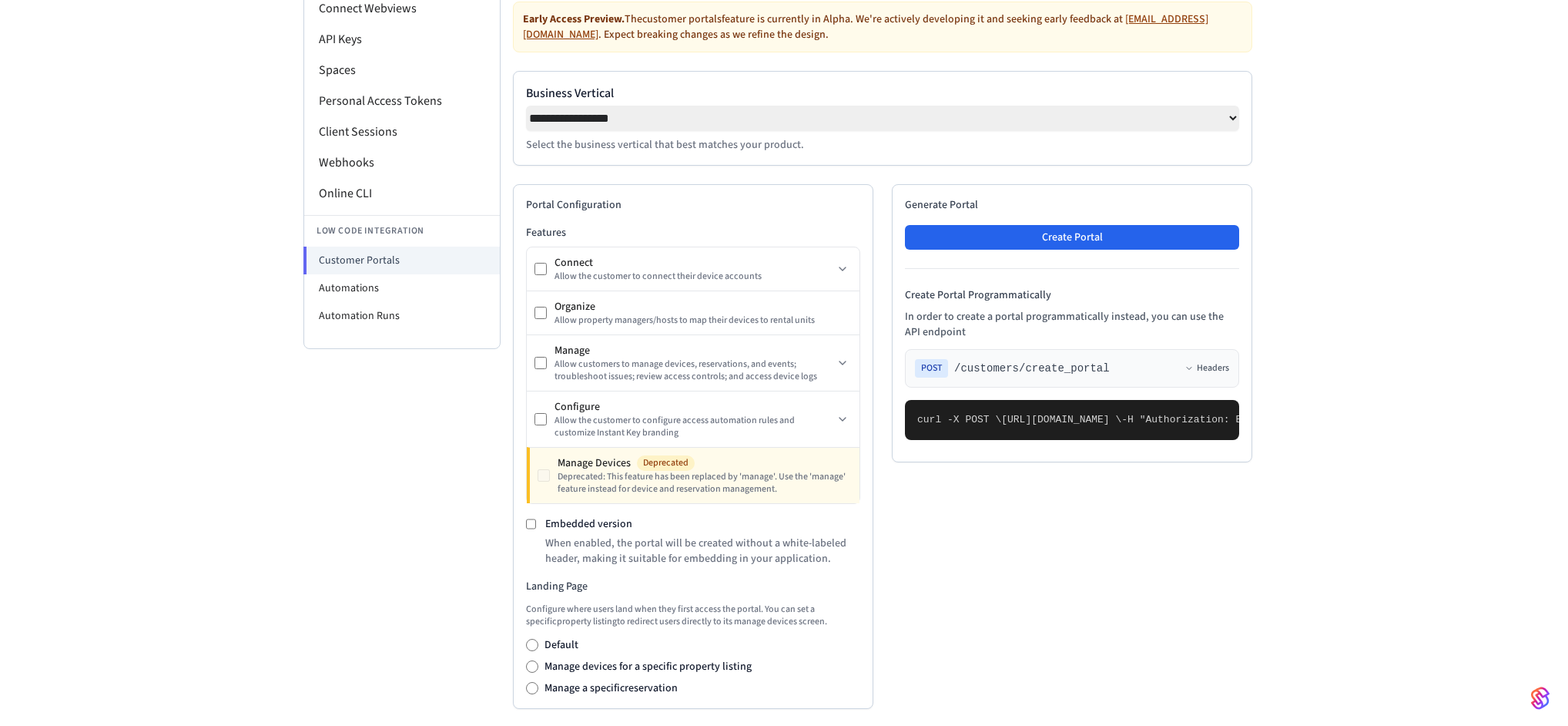
scroll to position [177, 0]
click at [1046, 239] on button "Create Portal" at bounding box center [1072, 238] width 334 height 25
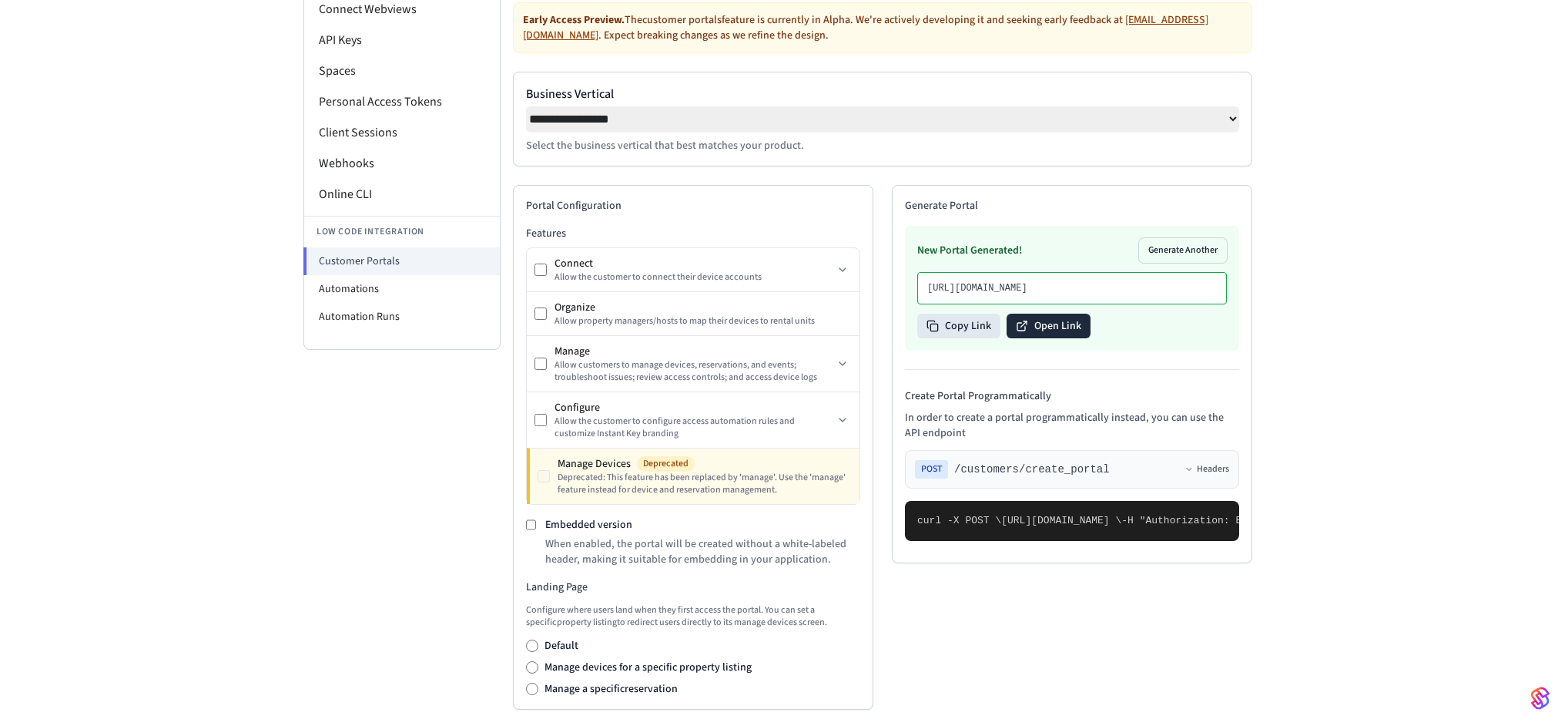
click at [1041, 338] on button "Open Link" at bounding box center [1048, 326] width 84 height 25
click at [1376, 317] on div "**********" at bounding box center [784, 517] width 1568 height 1227
click at [845, 365] on icon at bounding box center [842, 363] width 13 height 13
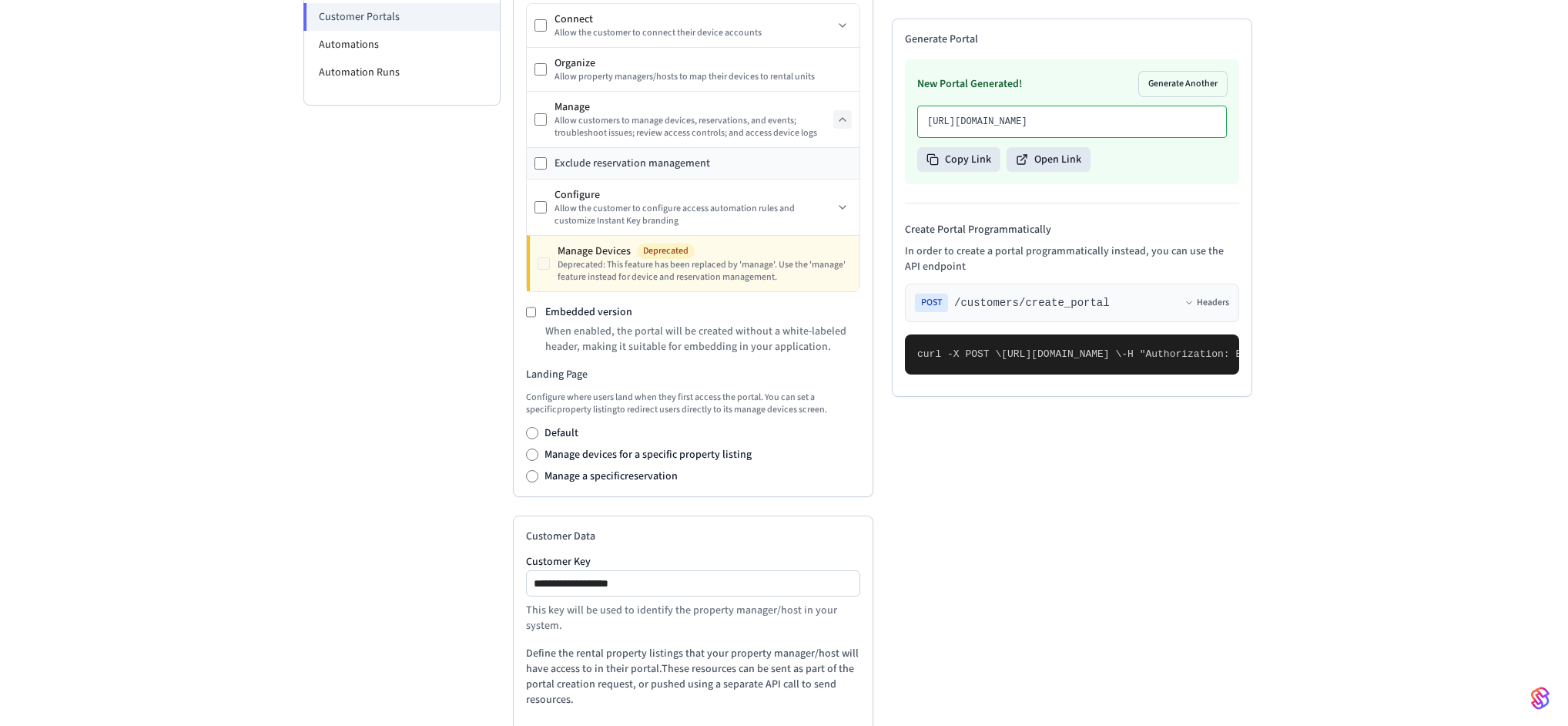
scroll to position [420, 0]
click at [1179, 83] on button "Generate Another" at bounding box center [1183, 84] width 88 height 25
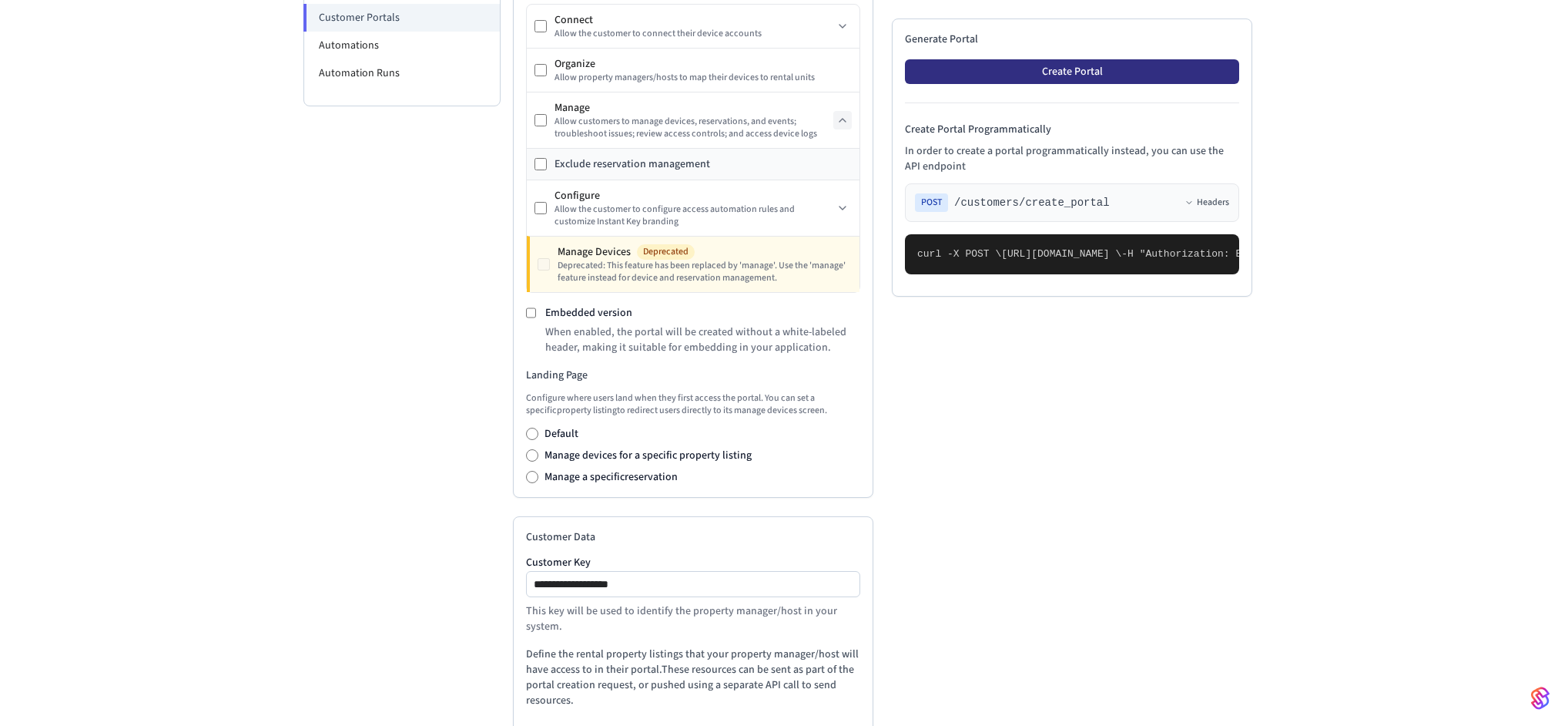
click at [1131, 68] on button "Create Portal" at bounding box center [1072, 72] width 334 height 25
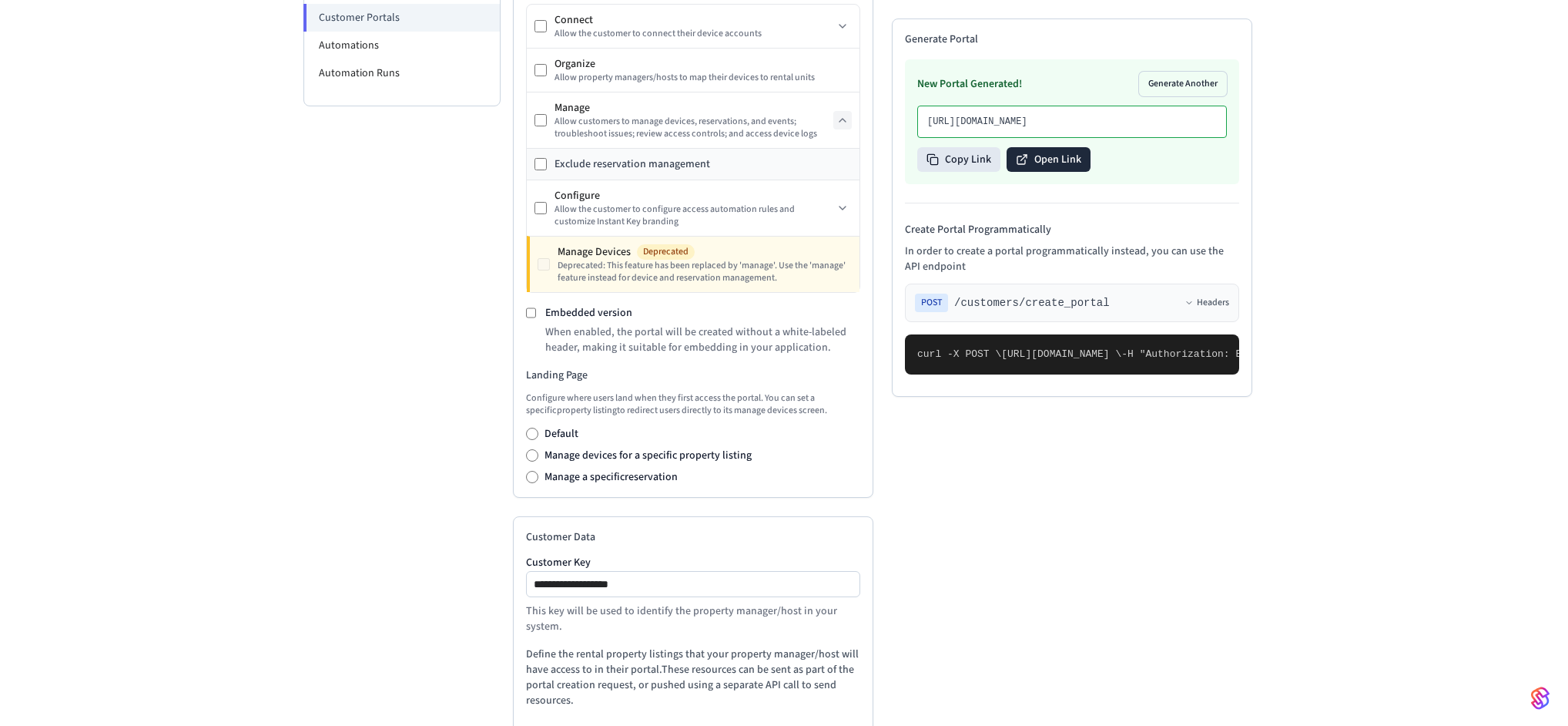
click at [1049, 172] on button "Open Link" at bounding box center [1048, 160] width 84 height 25
drag, startPoint x: 1394, startPoint y: 504, endPoint x: 1390, endPoint y: 514, distance: 10.8
click at [1394, 504] on div "**********" at bounding box center [784, 290] width 1568 height 1259
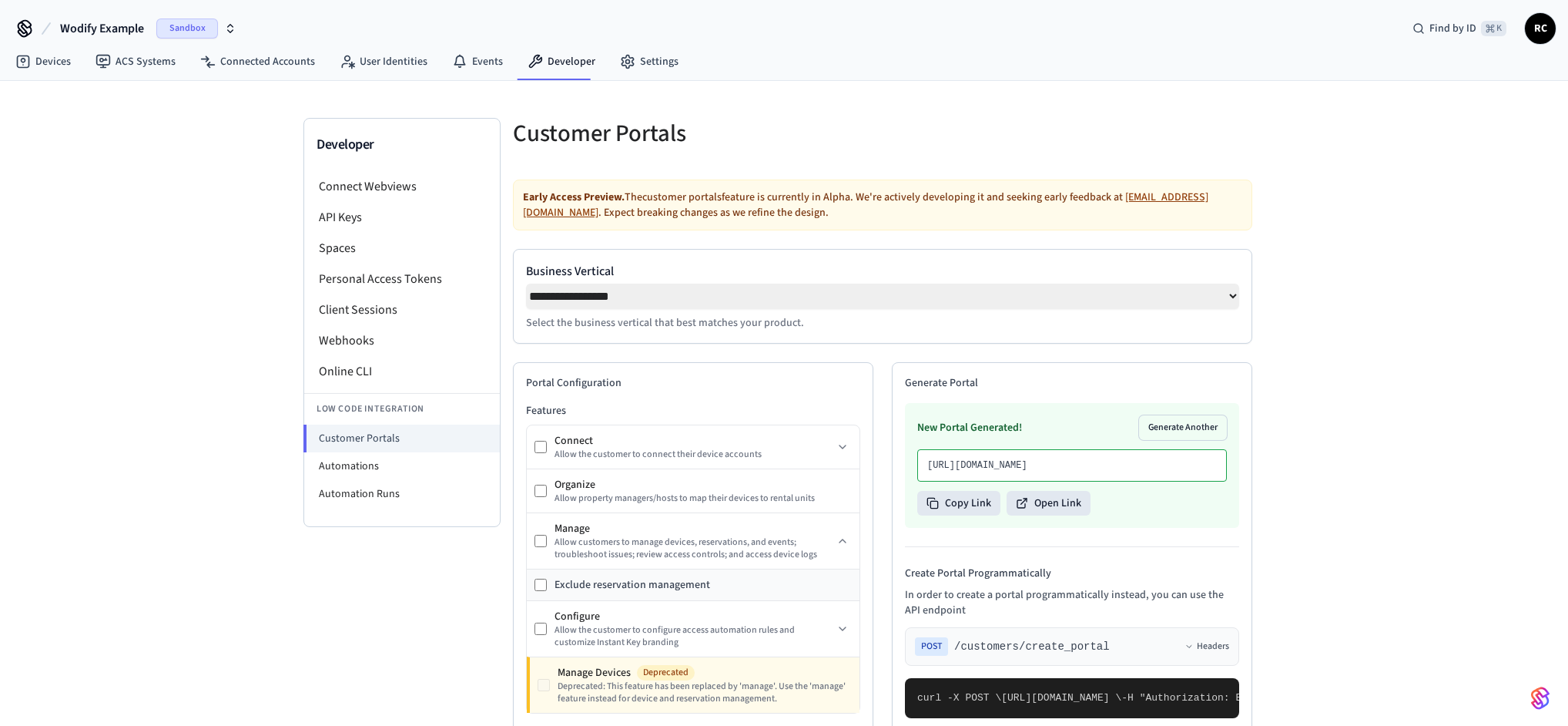
select select "**********"
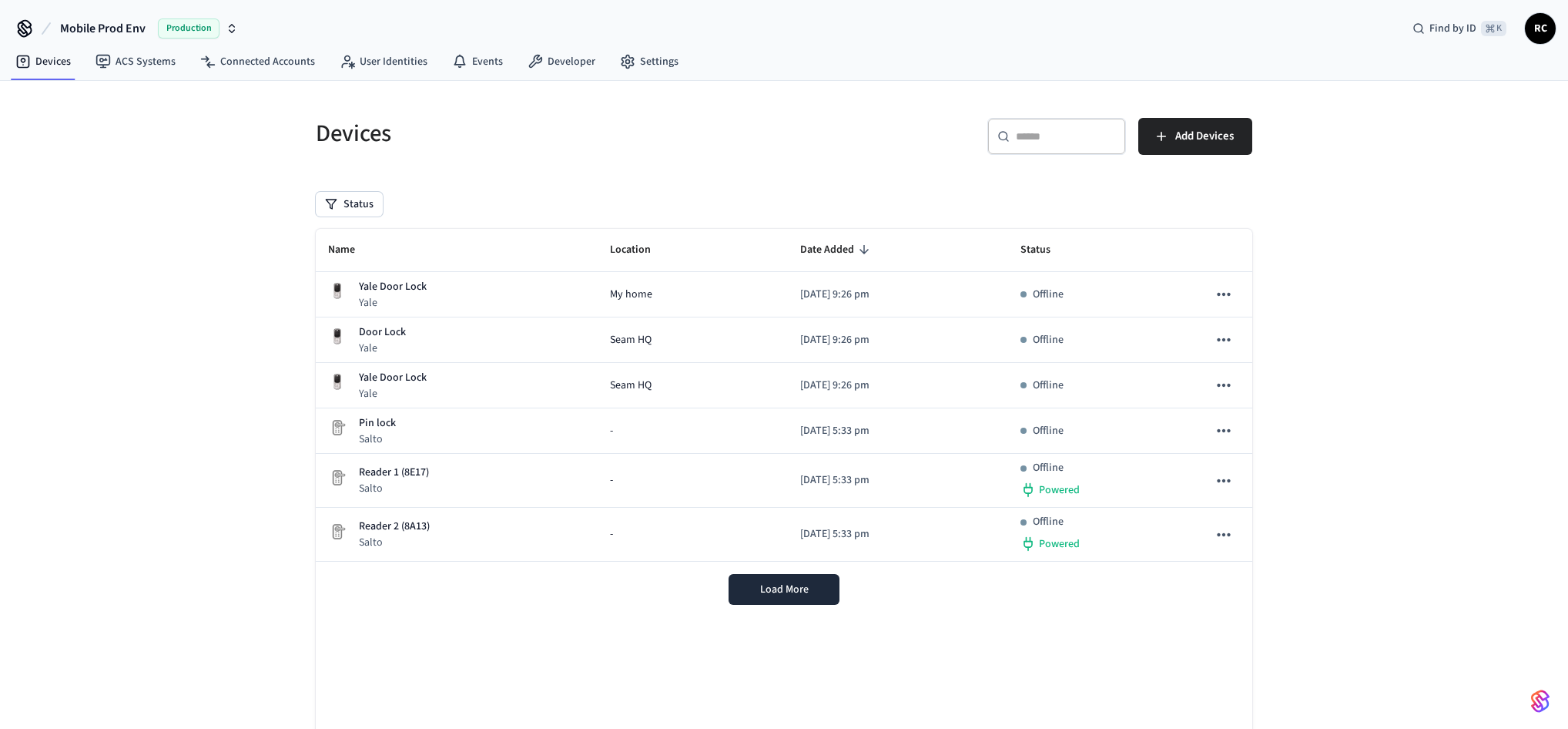
click at [105, 33] on span "Mobile Prod Env" at bounding box center [102, 28] width 86 height 18
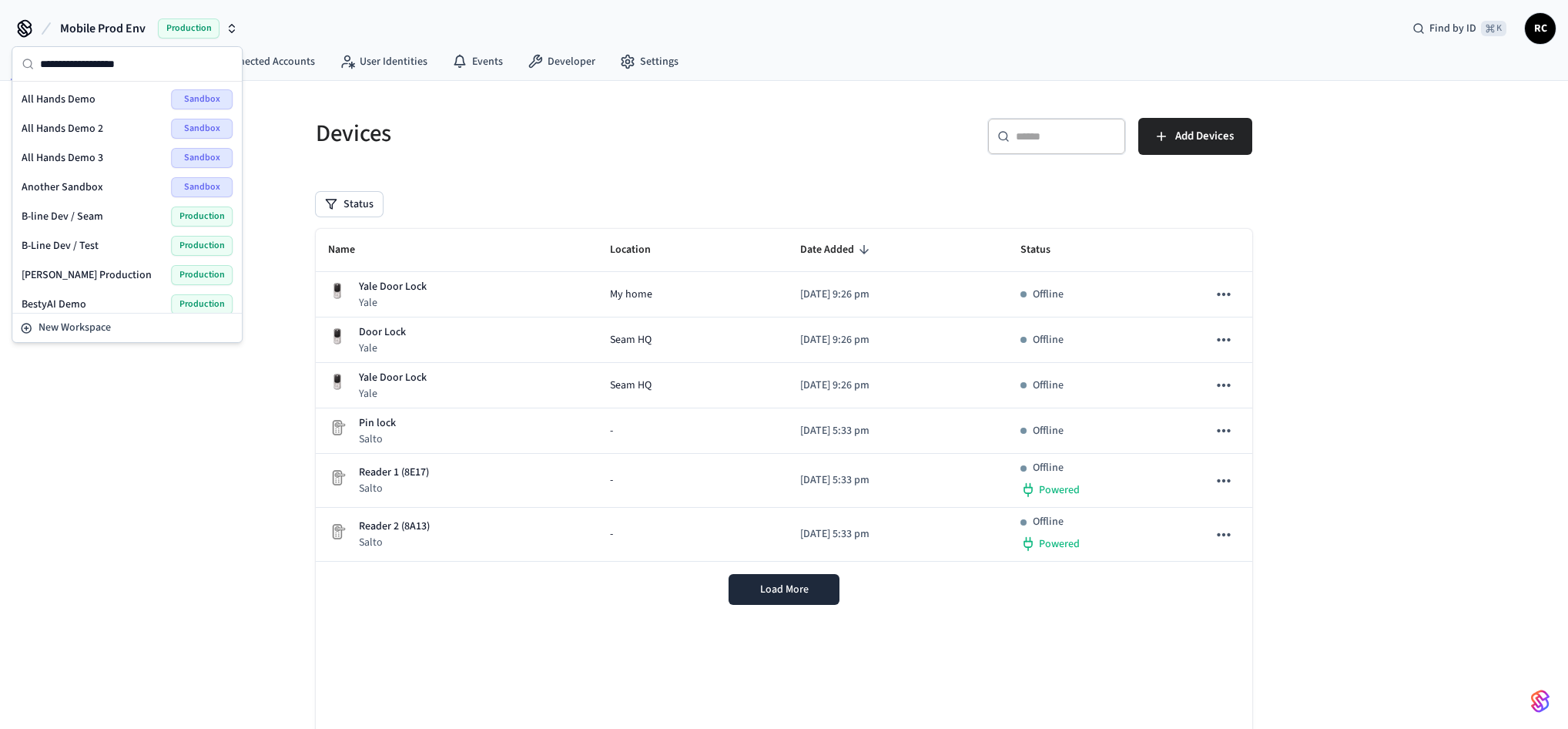
click at [119, 68] on input "text" at bounding box center [137, 64] width 193 height 34
type input "*"
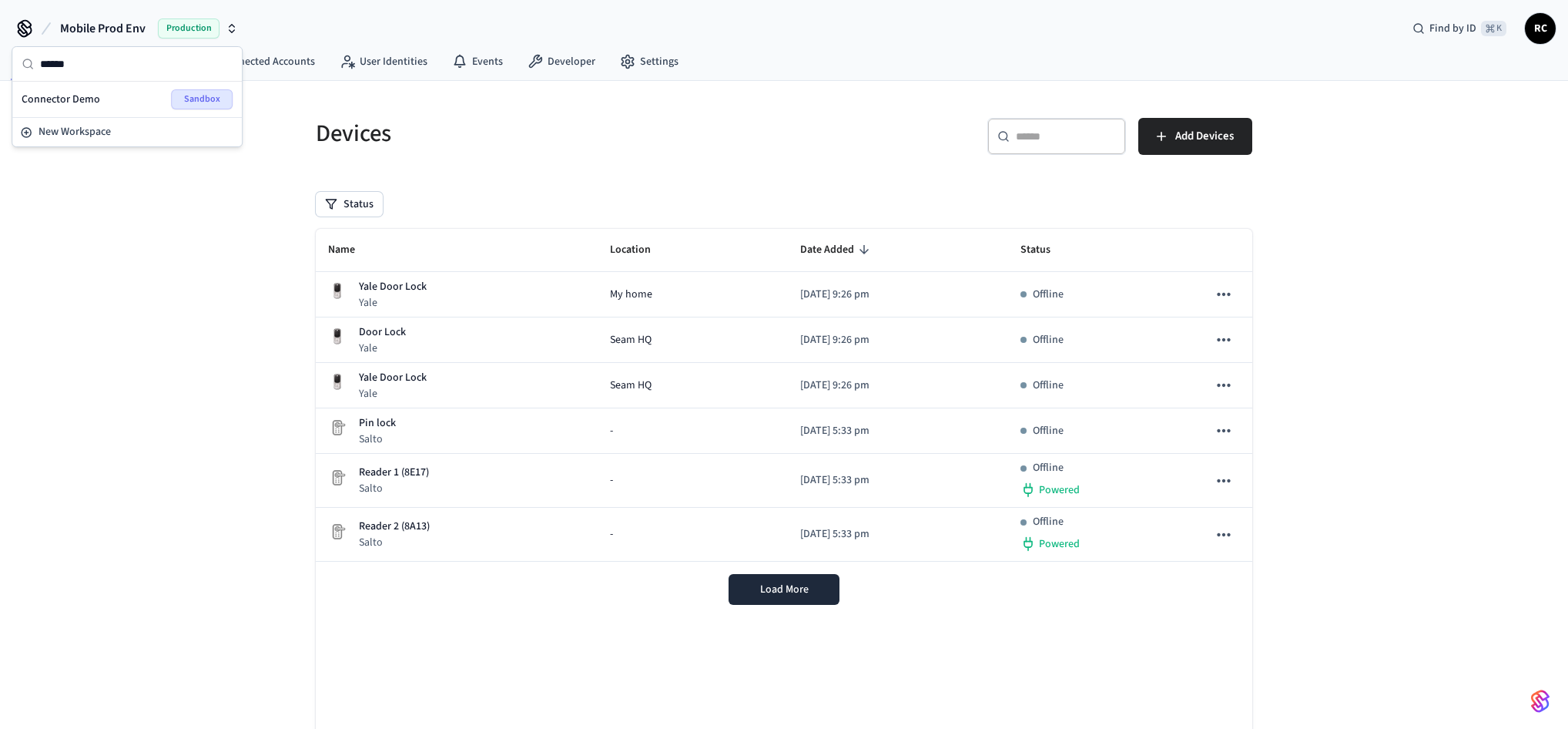
type input "******"
click at [113, 94] on div "Connector Demo Sandbox" at bounding box center [126, 99] width 211 height 20
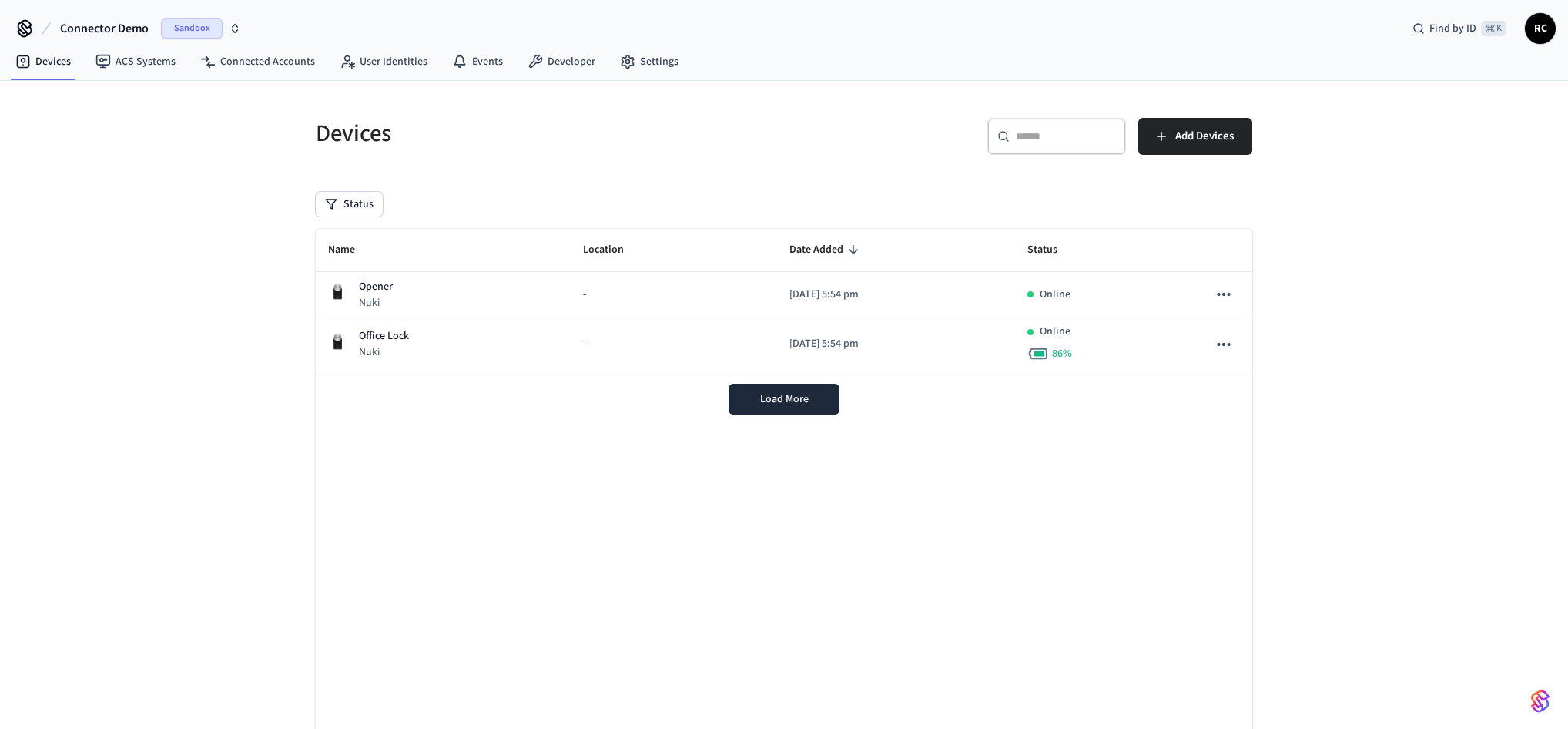
click at [148, 380] on div "Devices ​ ​ Add Devices Status Name Location Date Added Status Opener Nuki - 20…" at bounding box center [784, 430] width 1568 height 699
click at [559, 52] on link "Developer" at bounding box center [562, 62] width 93 height 28
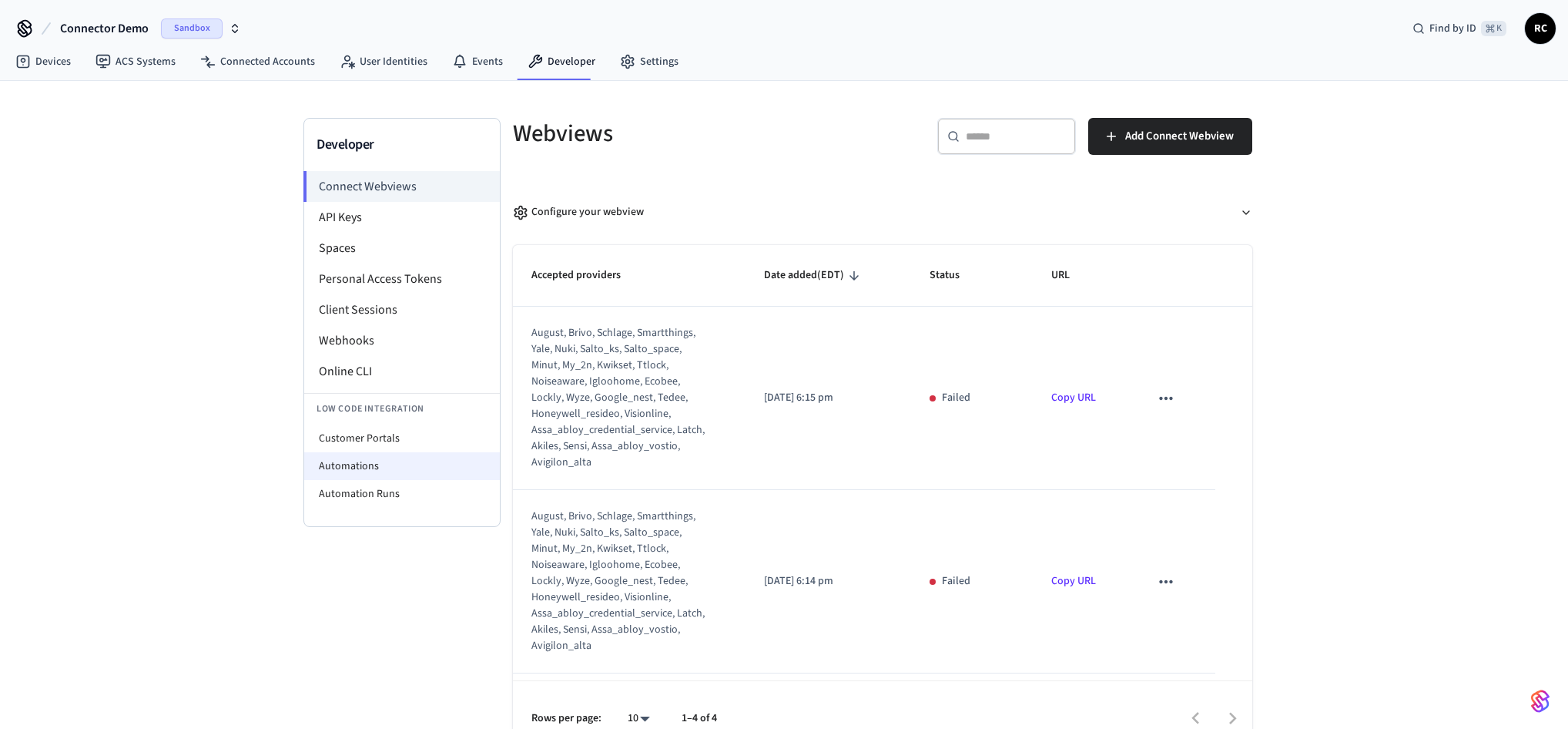
click at [385, 464] on li "Automations" at bounding box center [402, 466] width 196 height 28
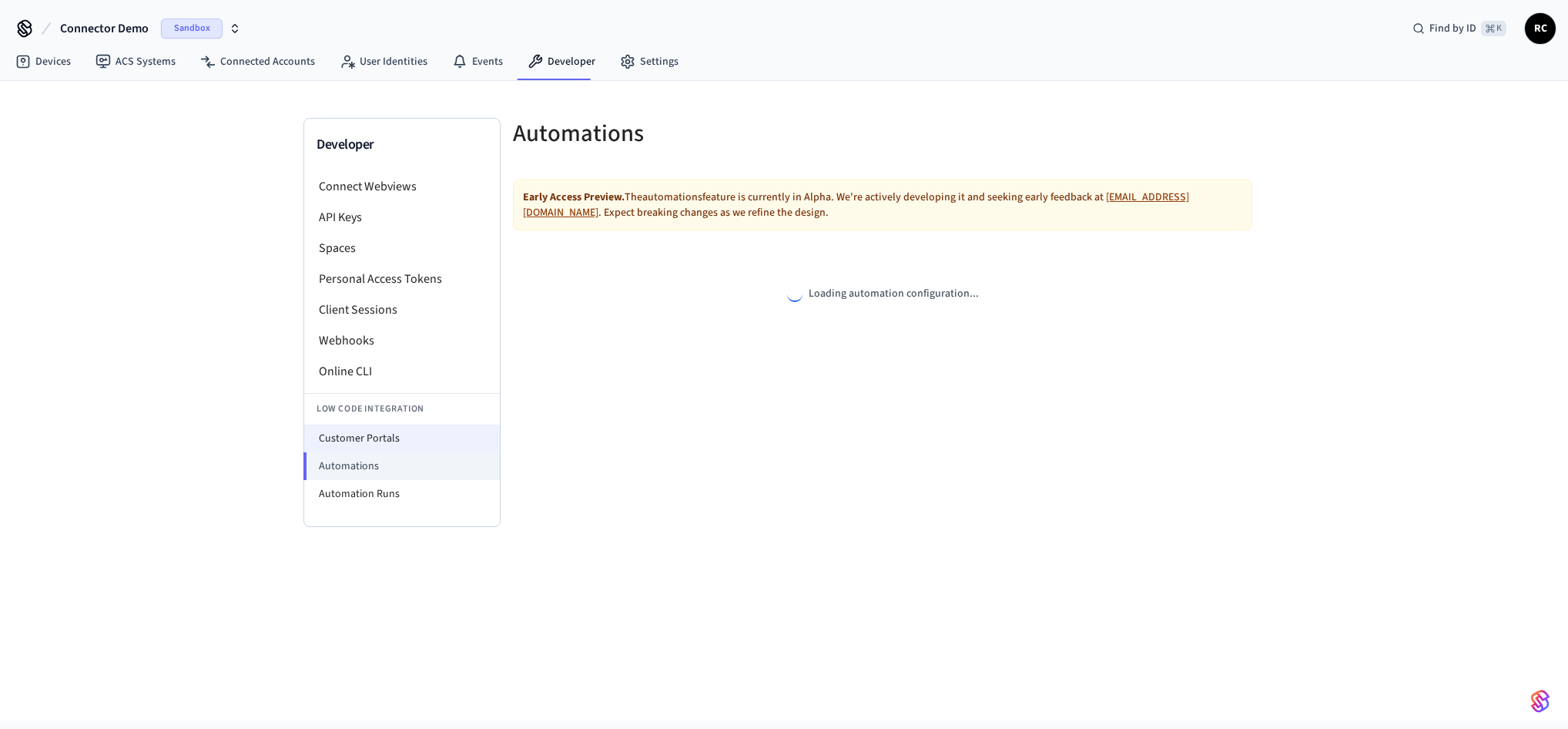
select select "**********"
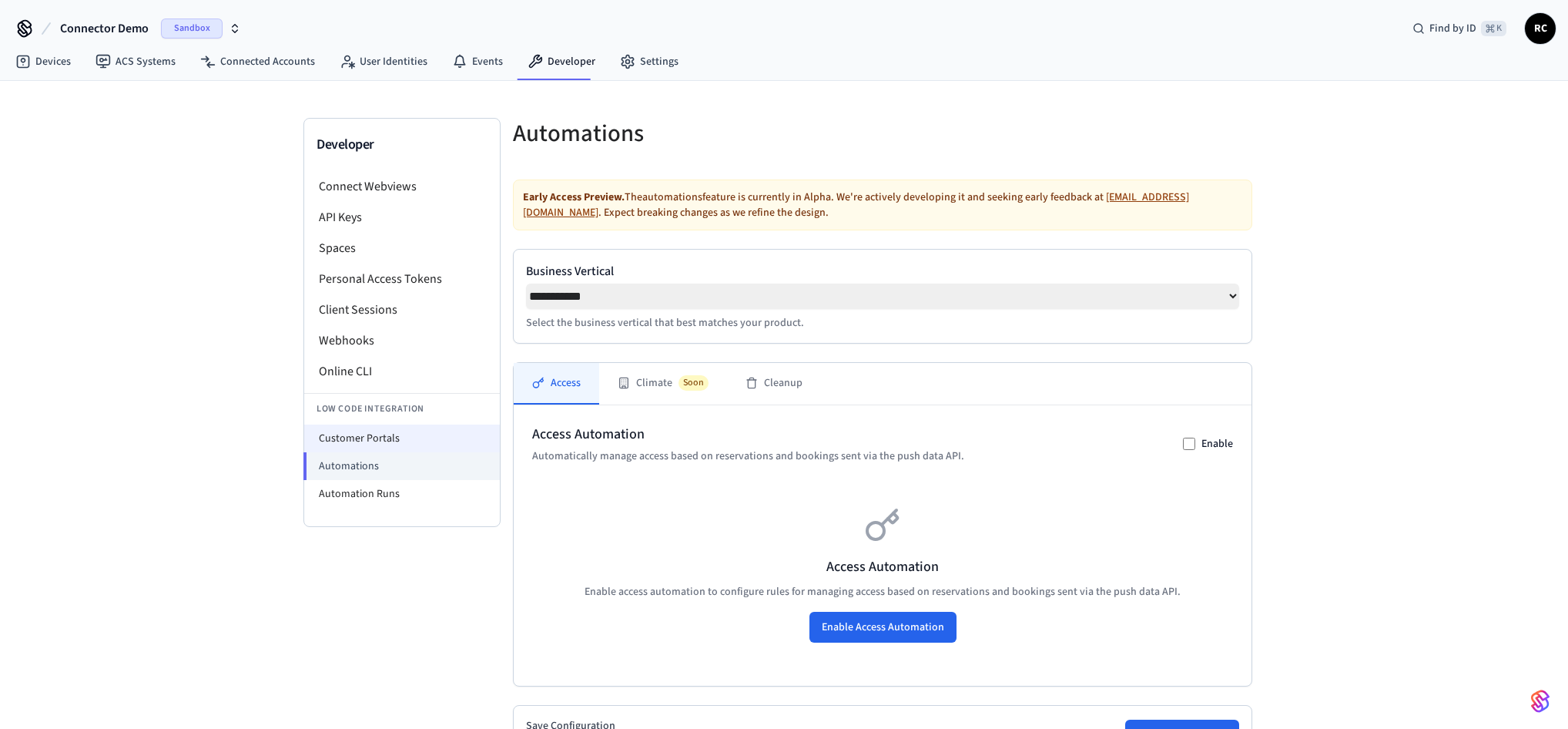
click at [389, 443] on li "Customer Portals" at bounding box center [402, 438] width 196 height 28
select select "**********"
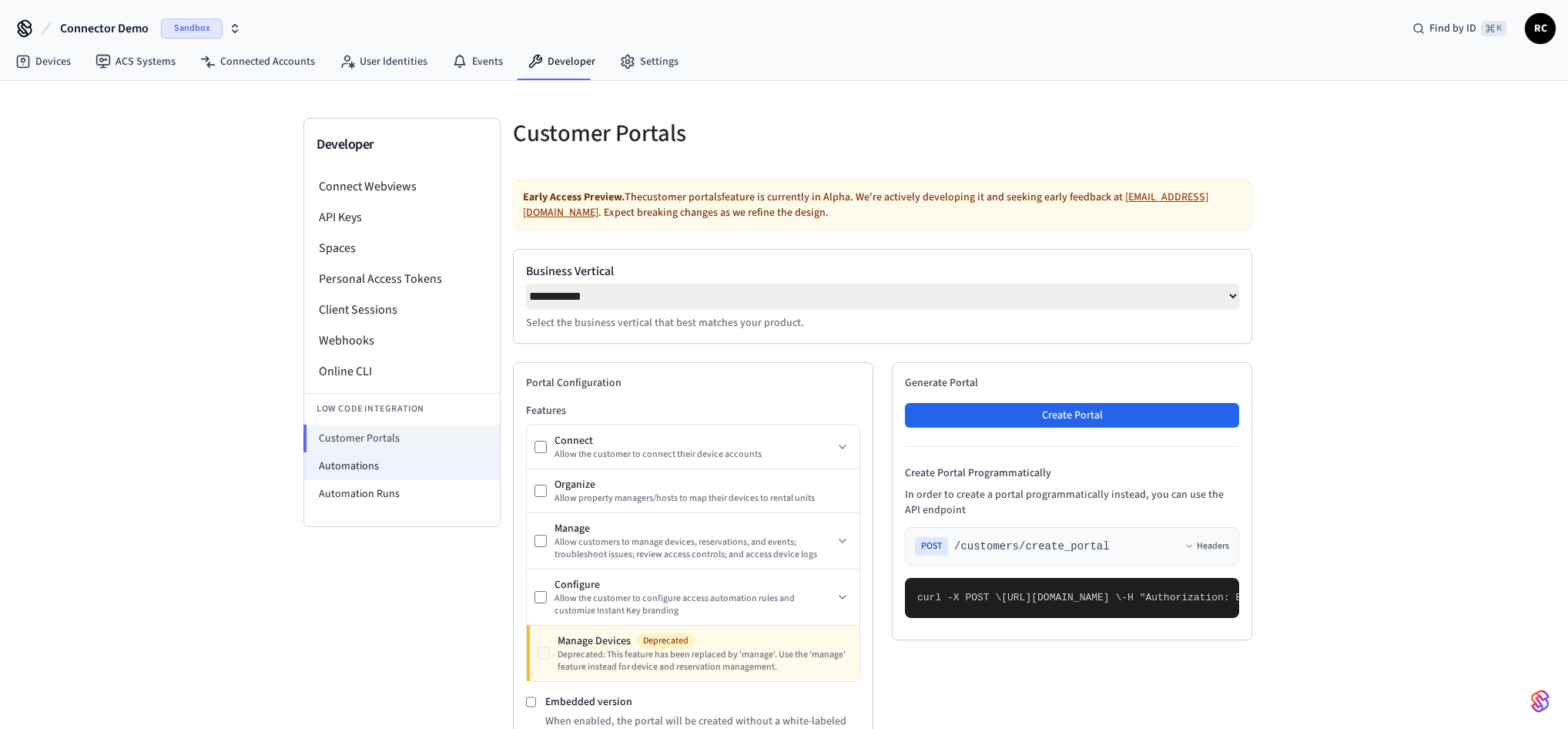
click at [394, 463] on li "Automations" at bounding box center [402, 466] width 196 height 28
select select "**********"
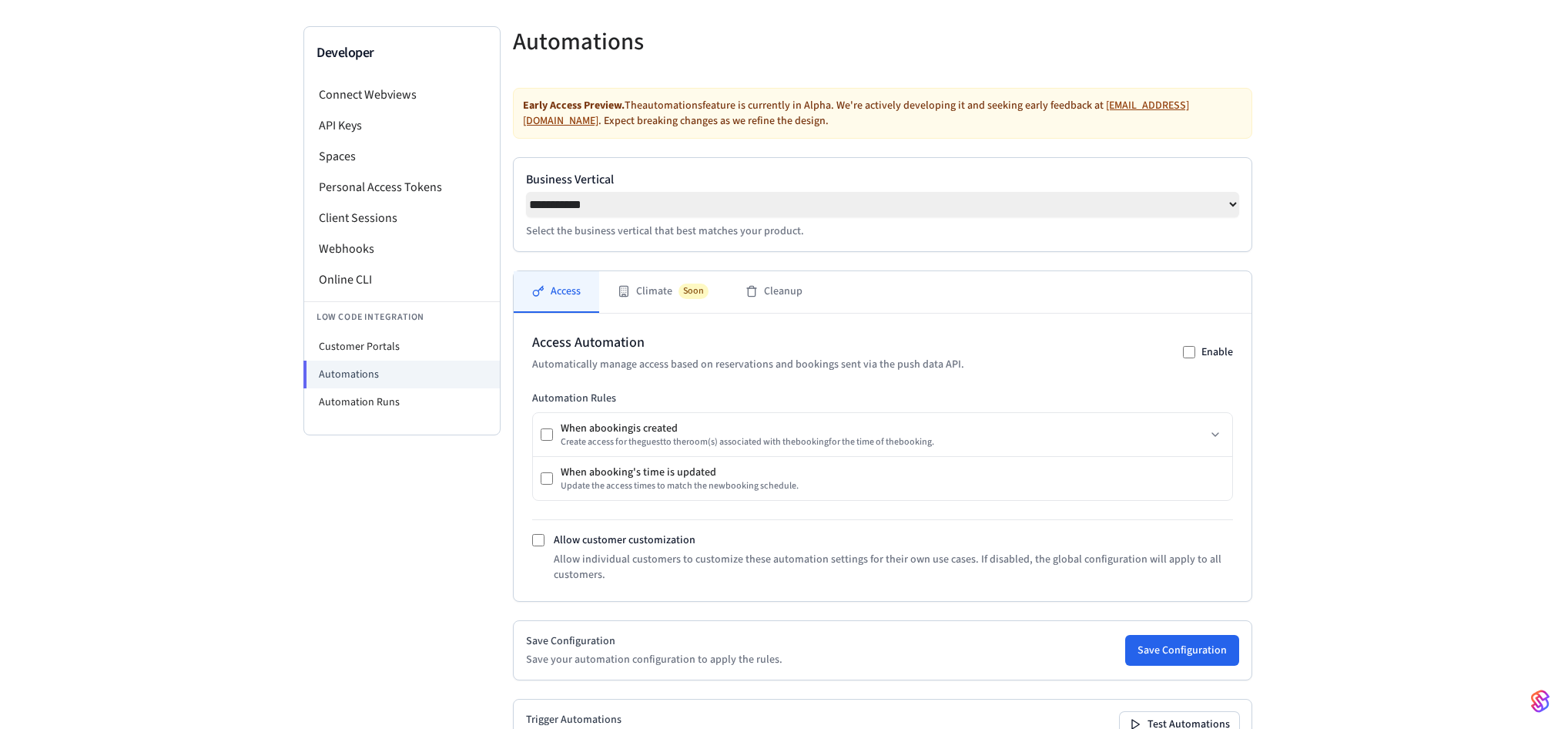
scroll to position [207, 0]
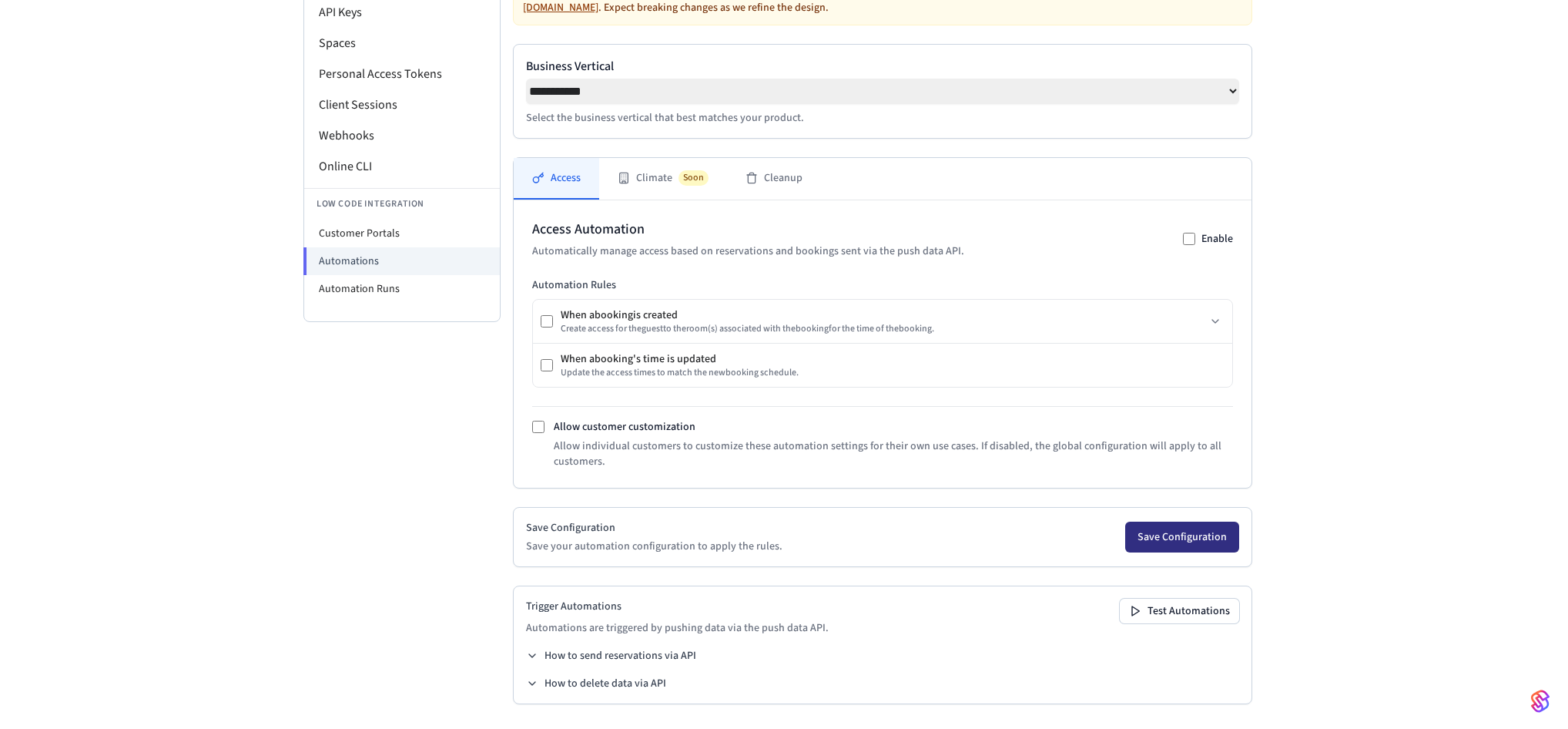
click at [1168, 537] on button "Save Configuration" at bounding box center [1182, 537] width 114 height 31
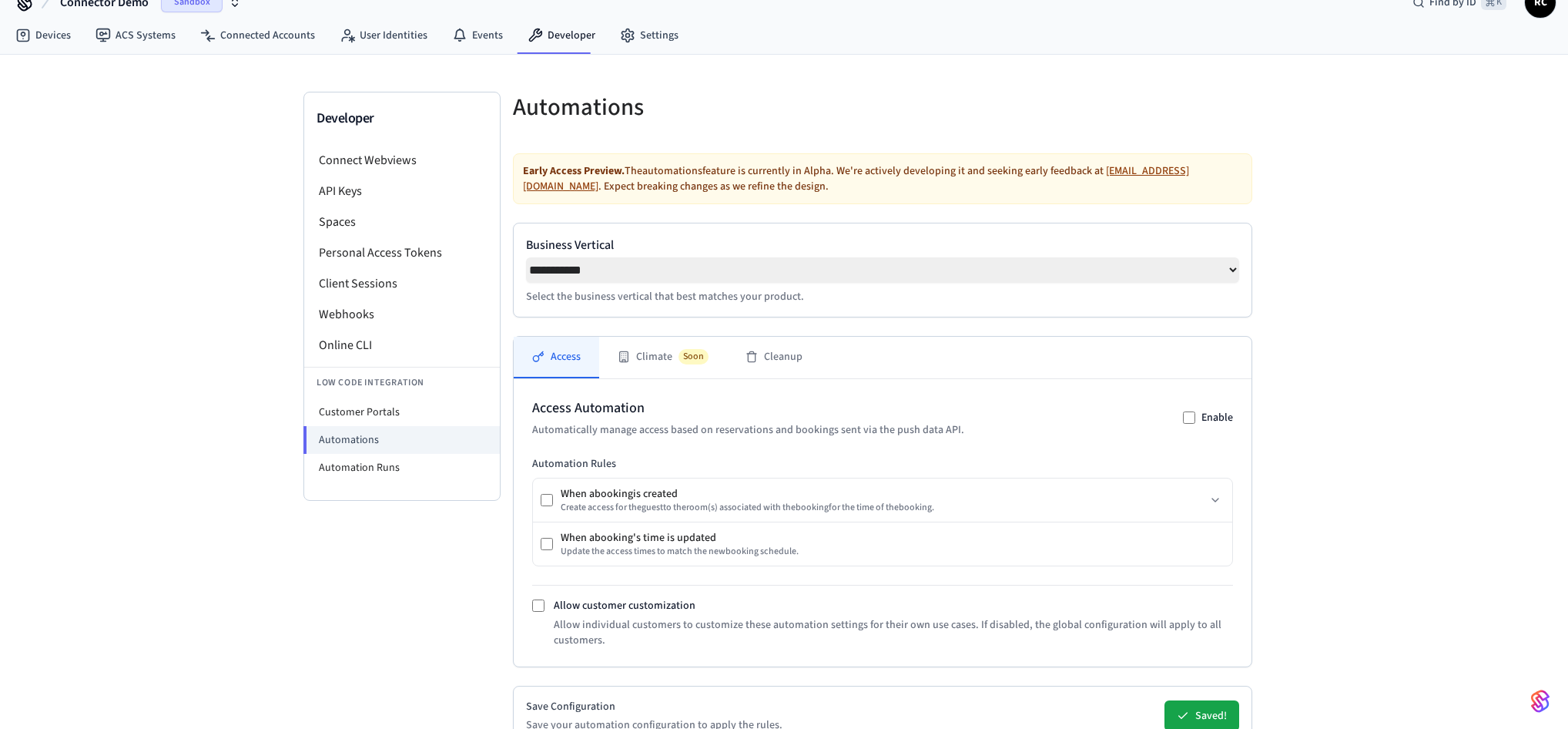
scroll to position [0, 0]
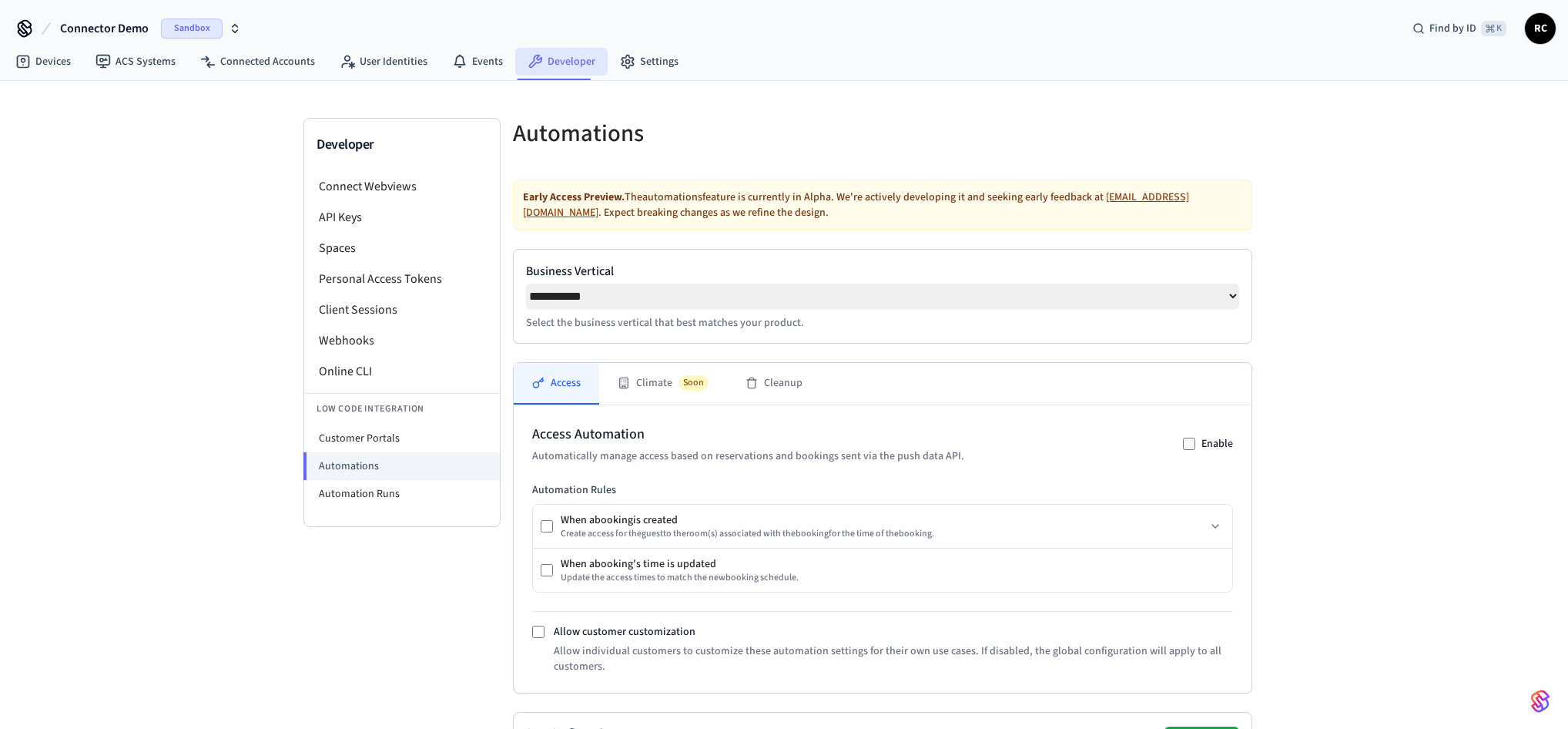
click at [553, 56] on link "Developer" at bounding box center [562, 62] width 93 height 28
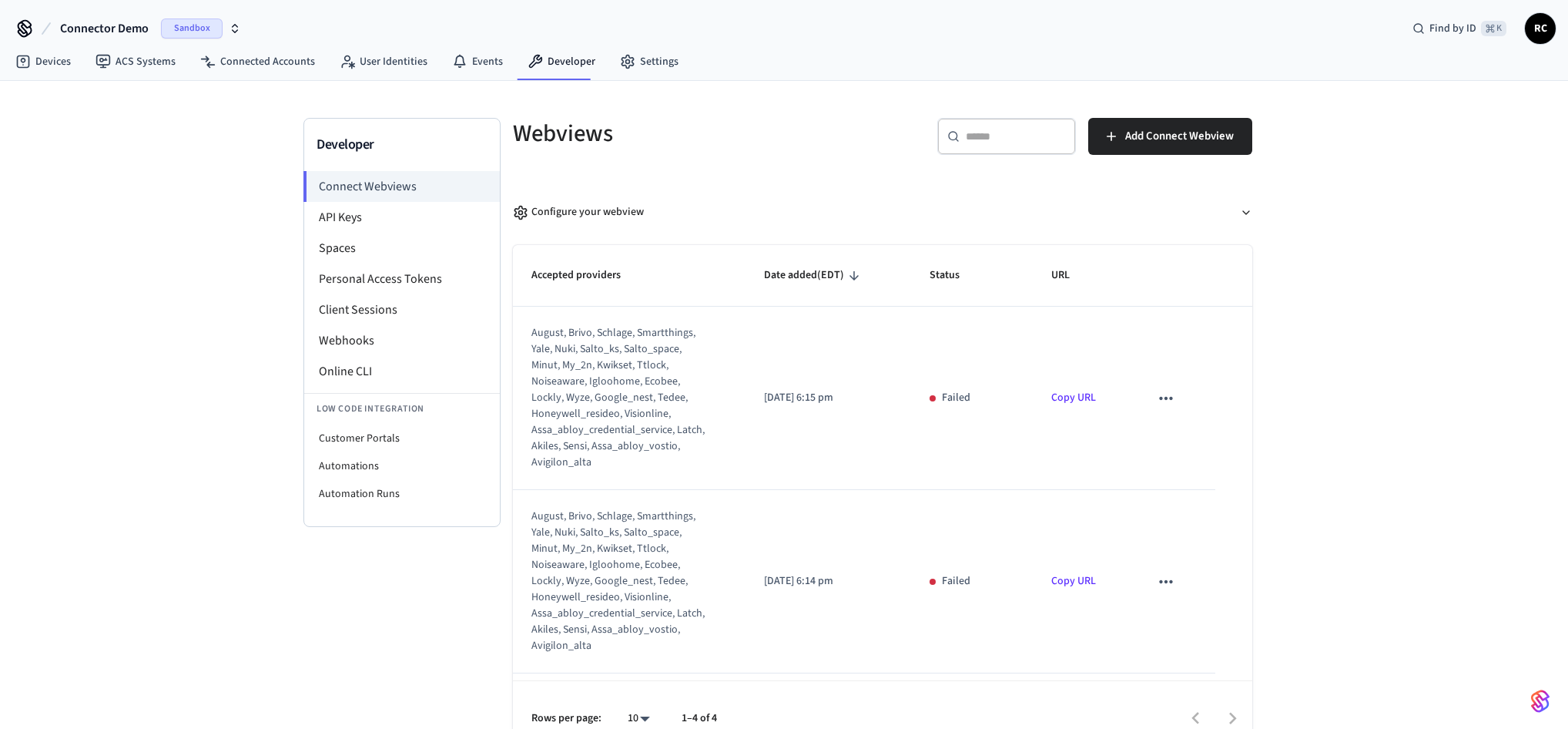
click at [1435, 252] on div "Developer Connect Webviews API Keys Spaces Personal Access Tokens Client Sessio…" at bounding box center [784, 418] width 1568 height 674
click at [44, 65] on link "Devices" at bounding box center [42, 62] width 80 height 28
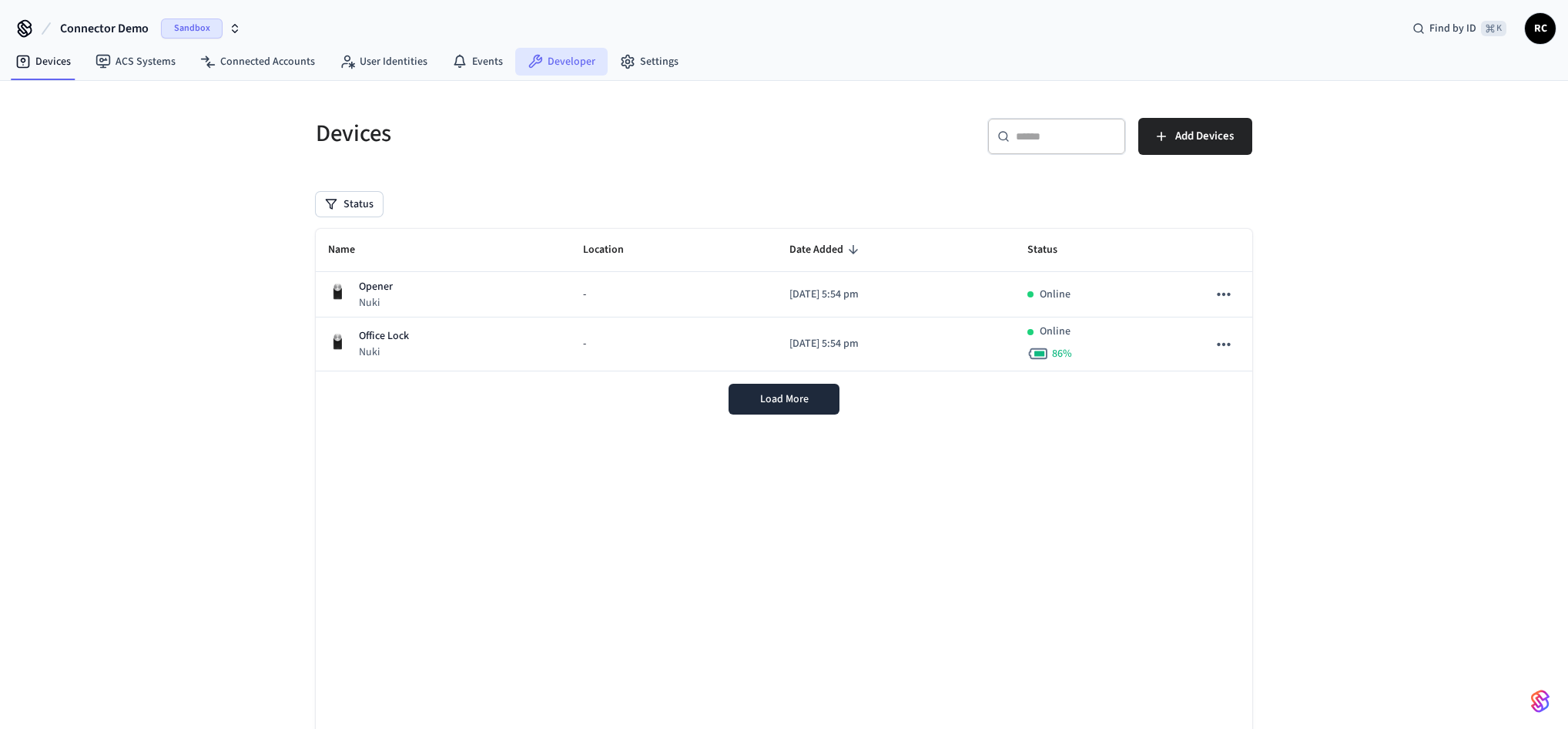
click at [531, 64] on icon at bounding box center [536, 62] width 13 height 14
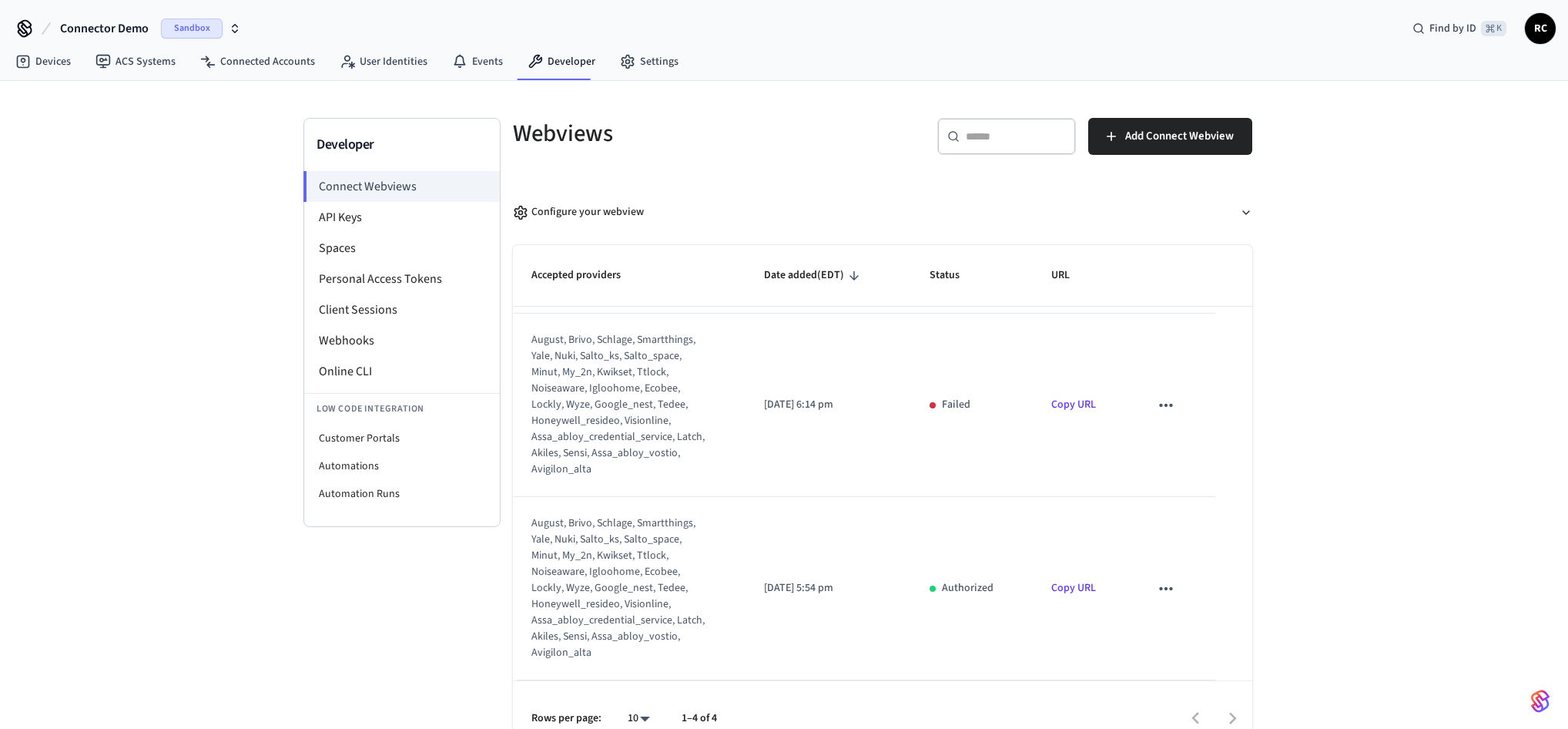
scroll to position [358, 0]
click at [534, 65] on icon at bounding box center [535, 62] width 15 height 15
